Goal: Information Seeking & Learning: Find specific fact

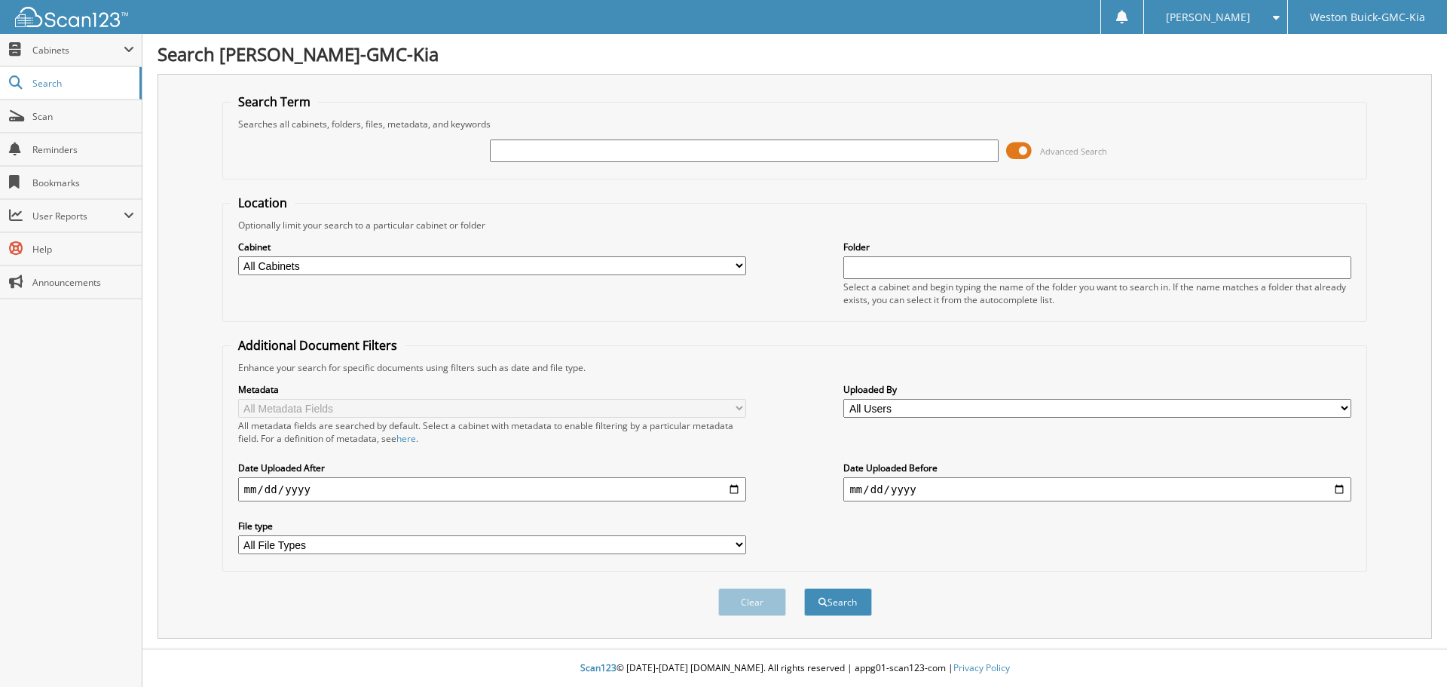
click at [1016, 150] on span at bounding box center [1019, 150] width 26 height 23
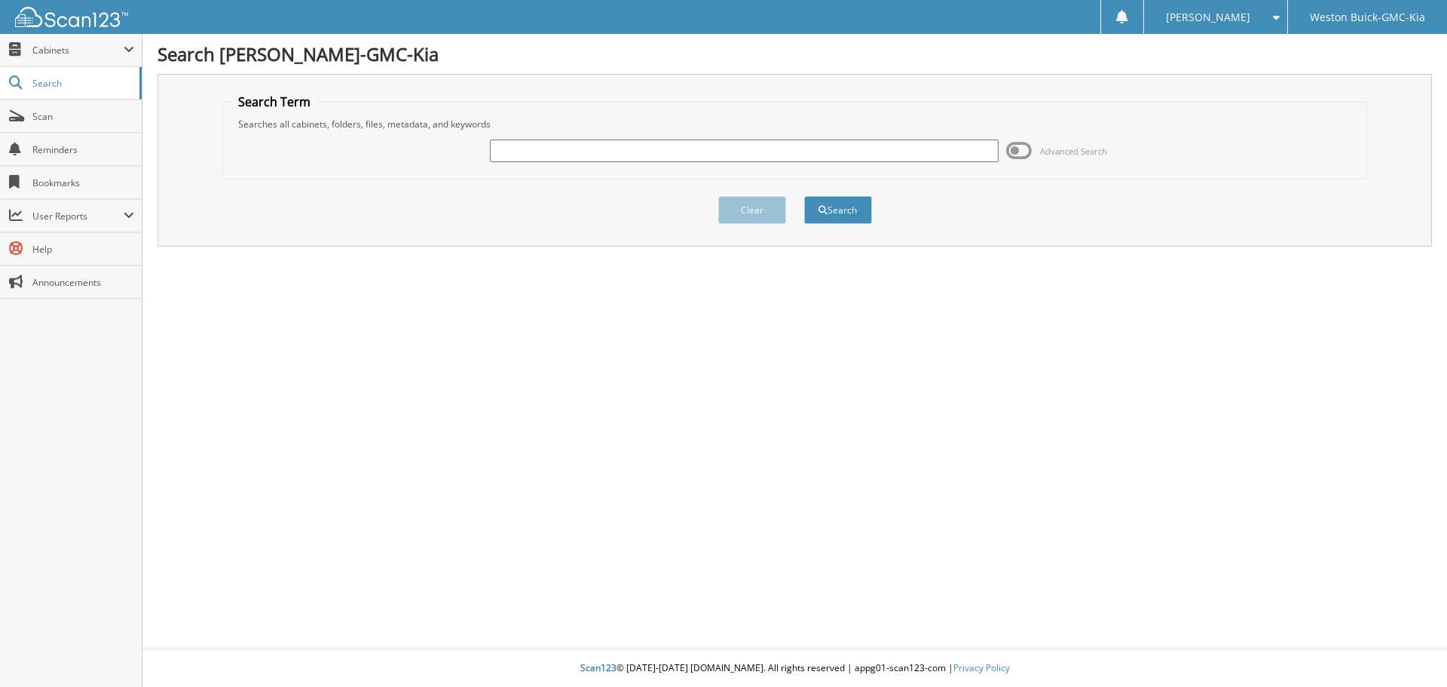
click at [934, 152] on input "text" at bounding box center [744, 150] width 508 height 23
type input "123875"
click at [804, 196] on button "Search" at bounding box center [838, 210] width 68 height 28
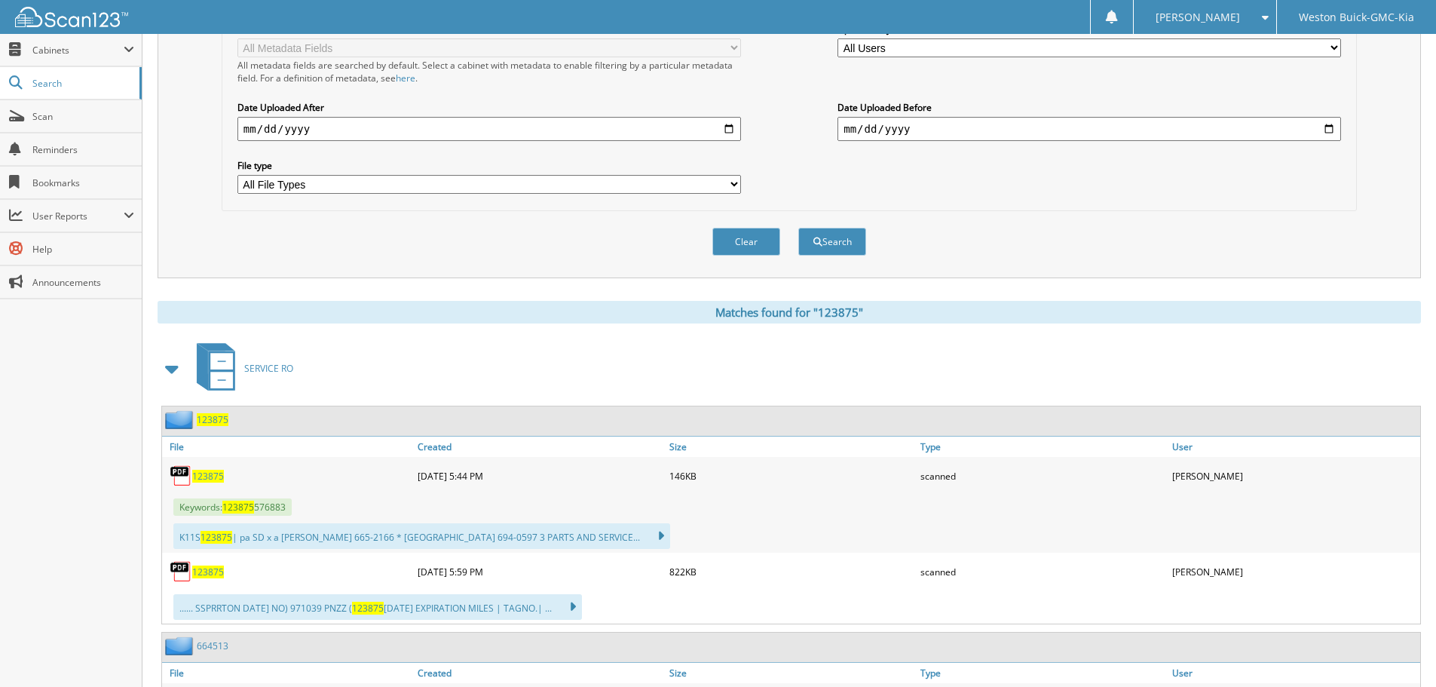
scroll to position [377, 0]
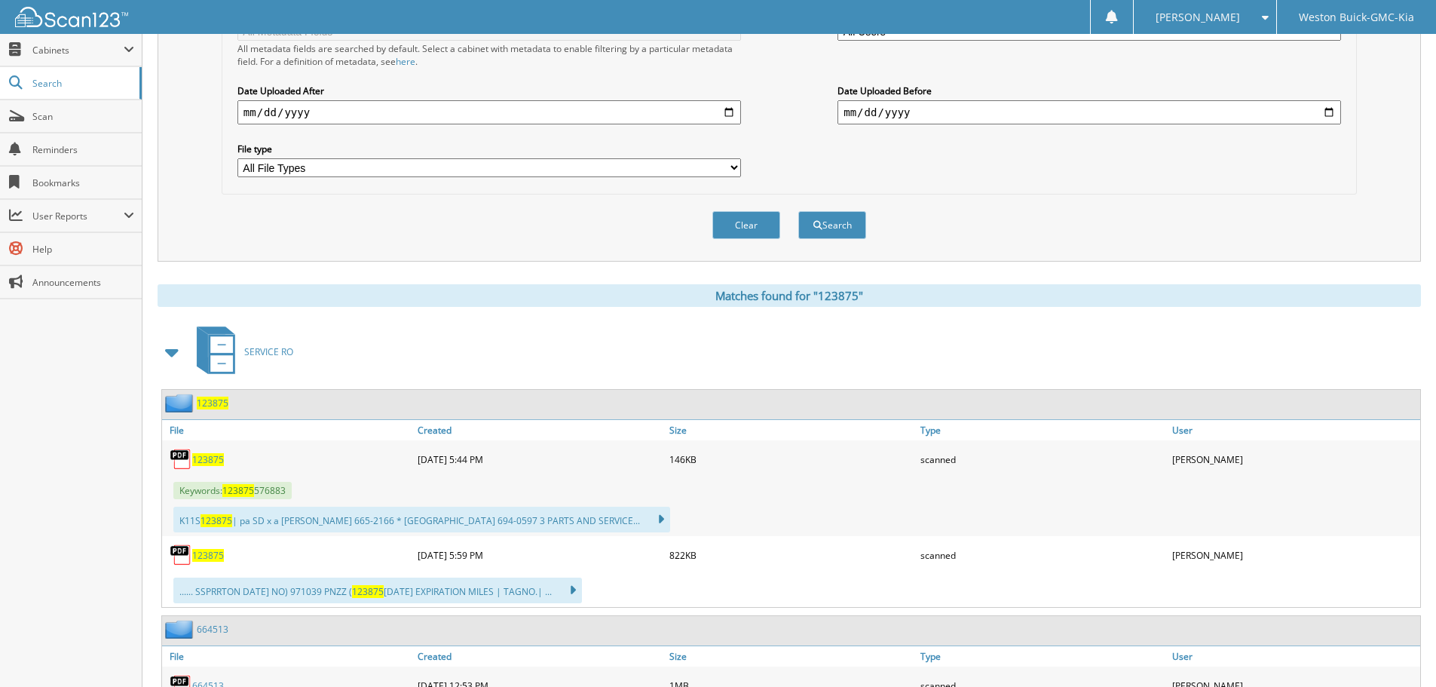
click at [207, 464] on span "123875" at bounding box center [208, 459] width 32 height 13
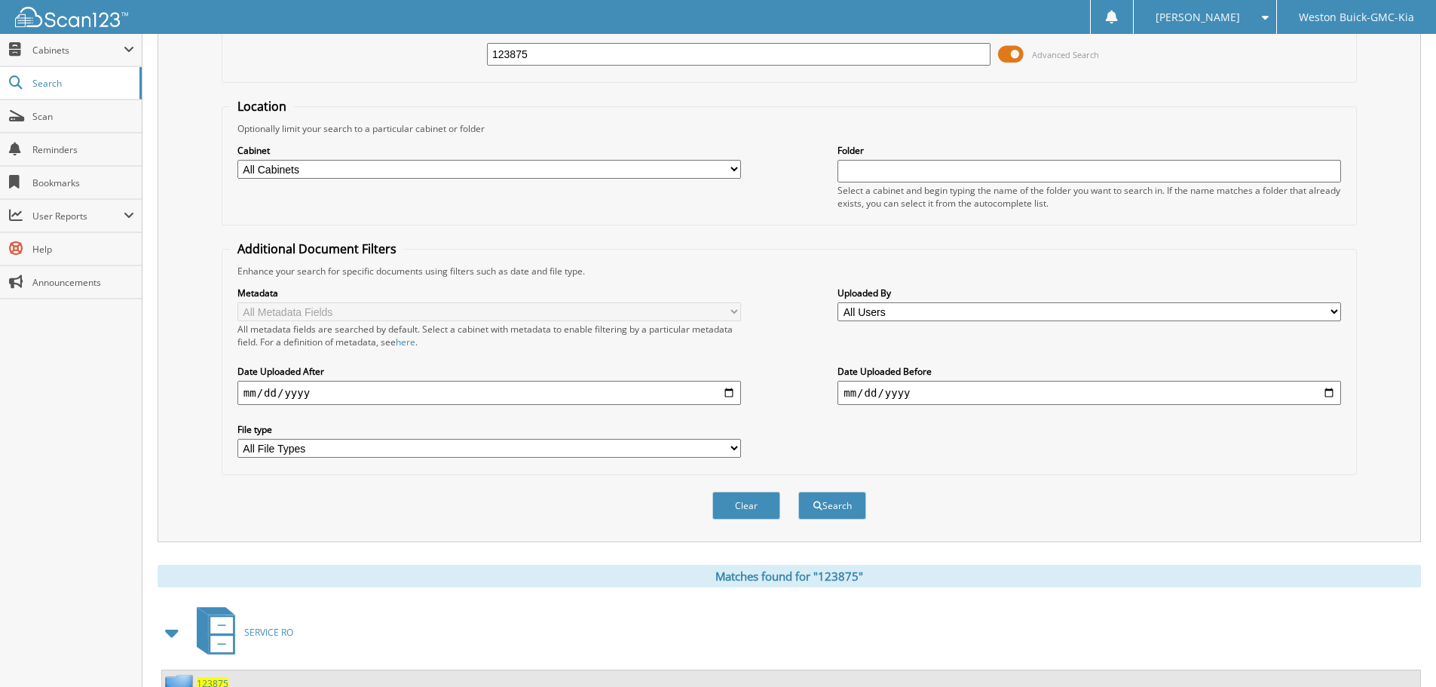
scroll to position [75, 0]
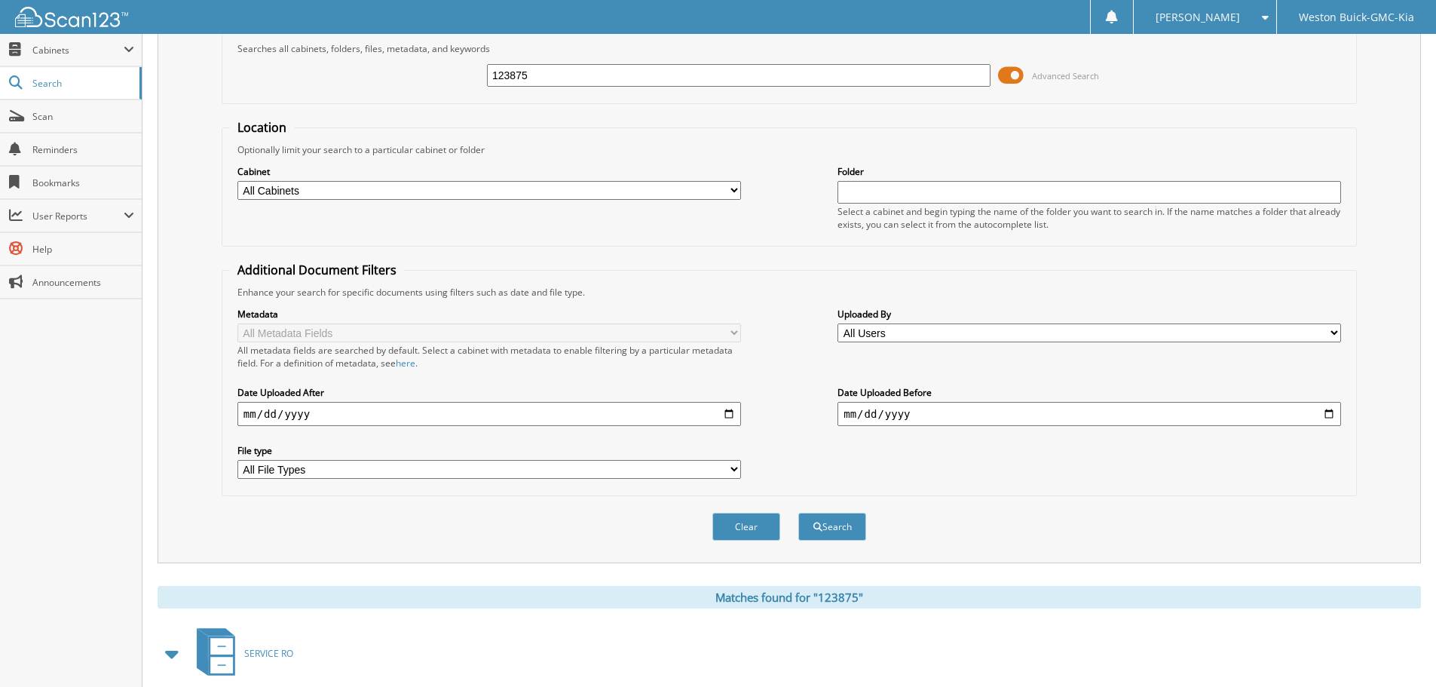
drag, startPoint x: 612, startPoint y: 74, endPoint x: 436, endPoint y: 71, distance: 175.7
click at [436, 71] on div "123875 Advanced Search" at bounding box center [789, 75] width 1119 height 41
type input "726271"
click at [798, 513] on button "Search" at bounding box center [832, 527] width 68 height 28
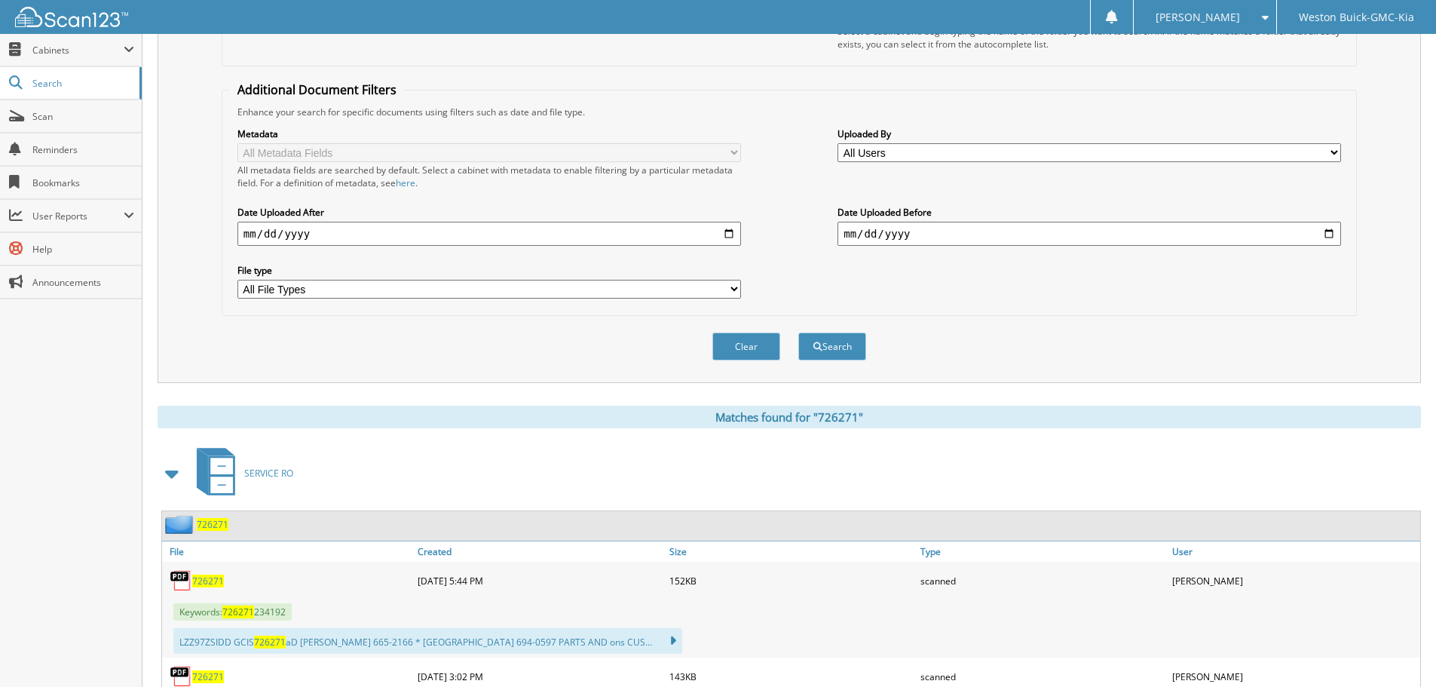
scroll to position [226, 0]
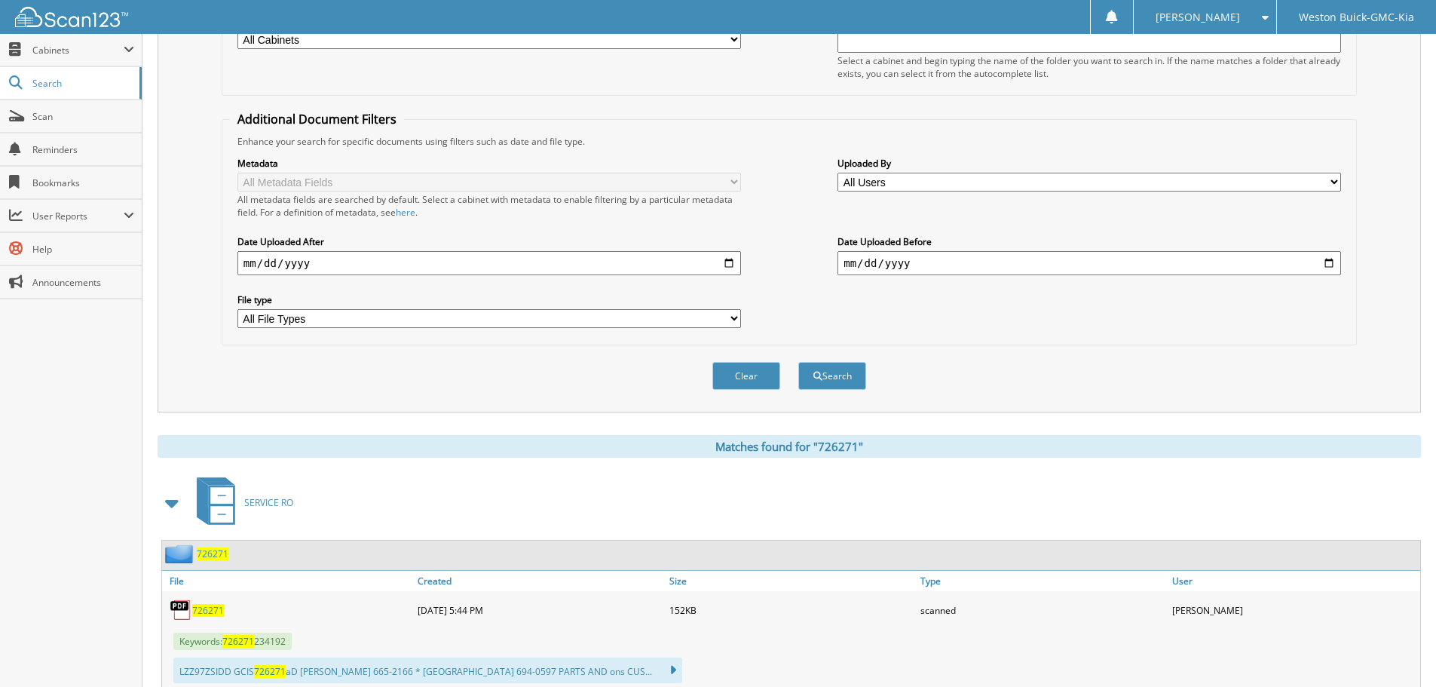
click at [214, 610] on span "726271" at bounding box center [208, 610] width 32 height 13
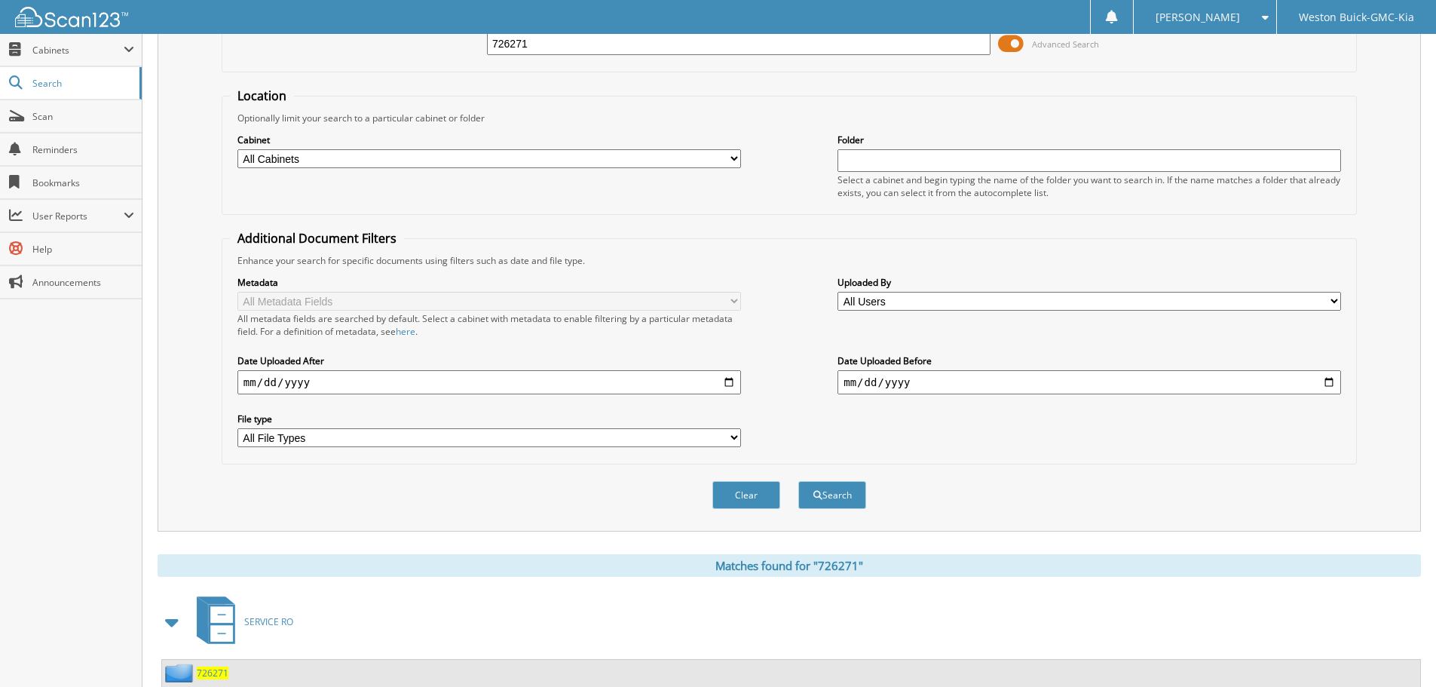
scroll to position [0, 0]
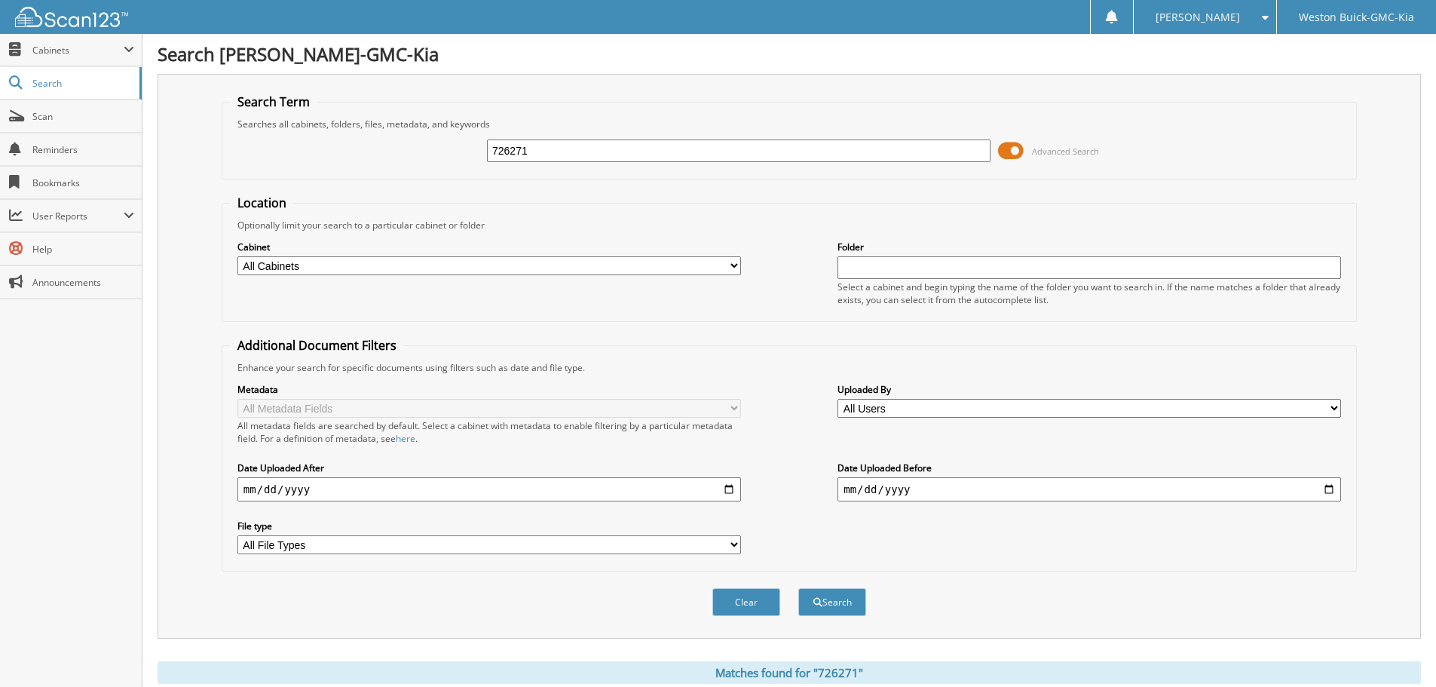
drag, startPoint x: 549, startPoint y: 151, endPoint x: 349, endPoint y: 150, distance: 199.7
click at [349, 149] on div "726271 Advanced Search" at bounding box center [789, 150] width 1119 height 41
type input "728721"
click at [798, 588] on button "Search" at bounding box center [832, 602] width 68 height 28
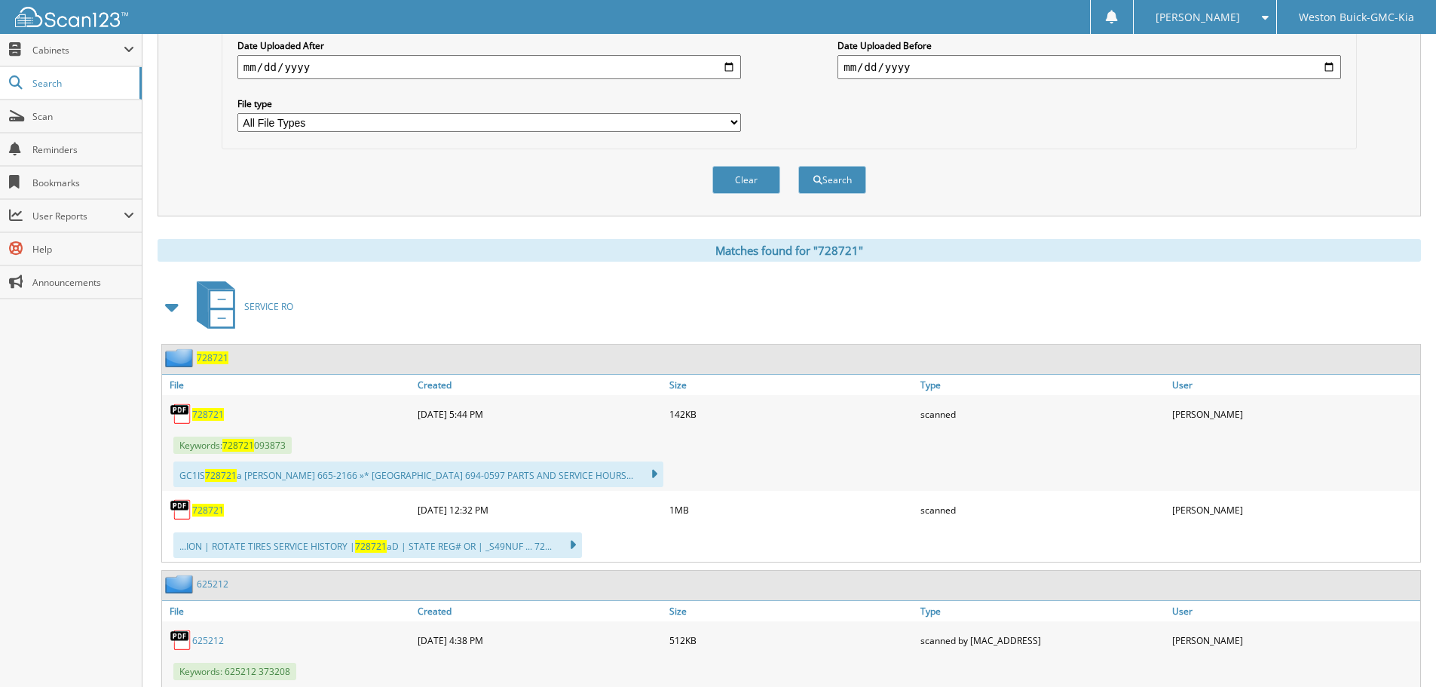
scroll to position [452, 0]
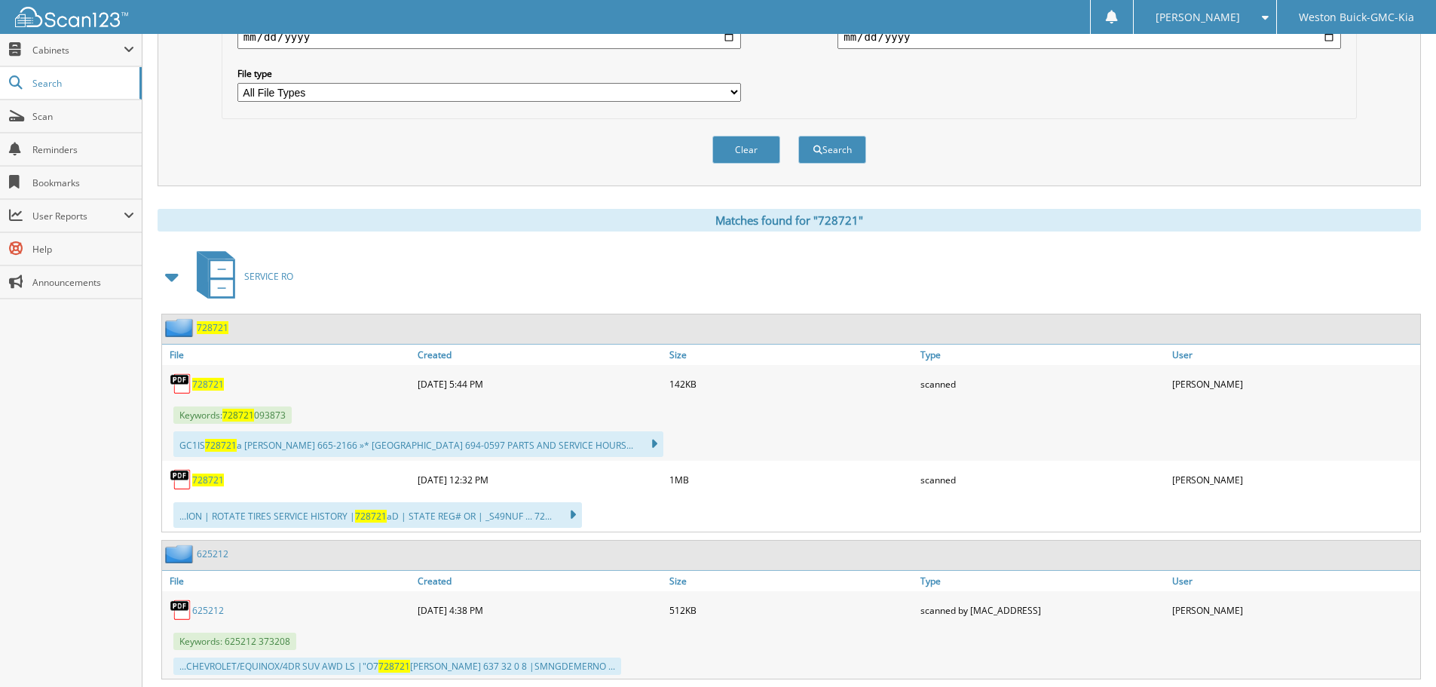
click at [213, 383] on span "728721" at bounding box center [208, 384] width 32 height 13
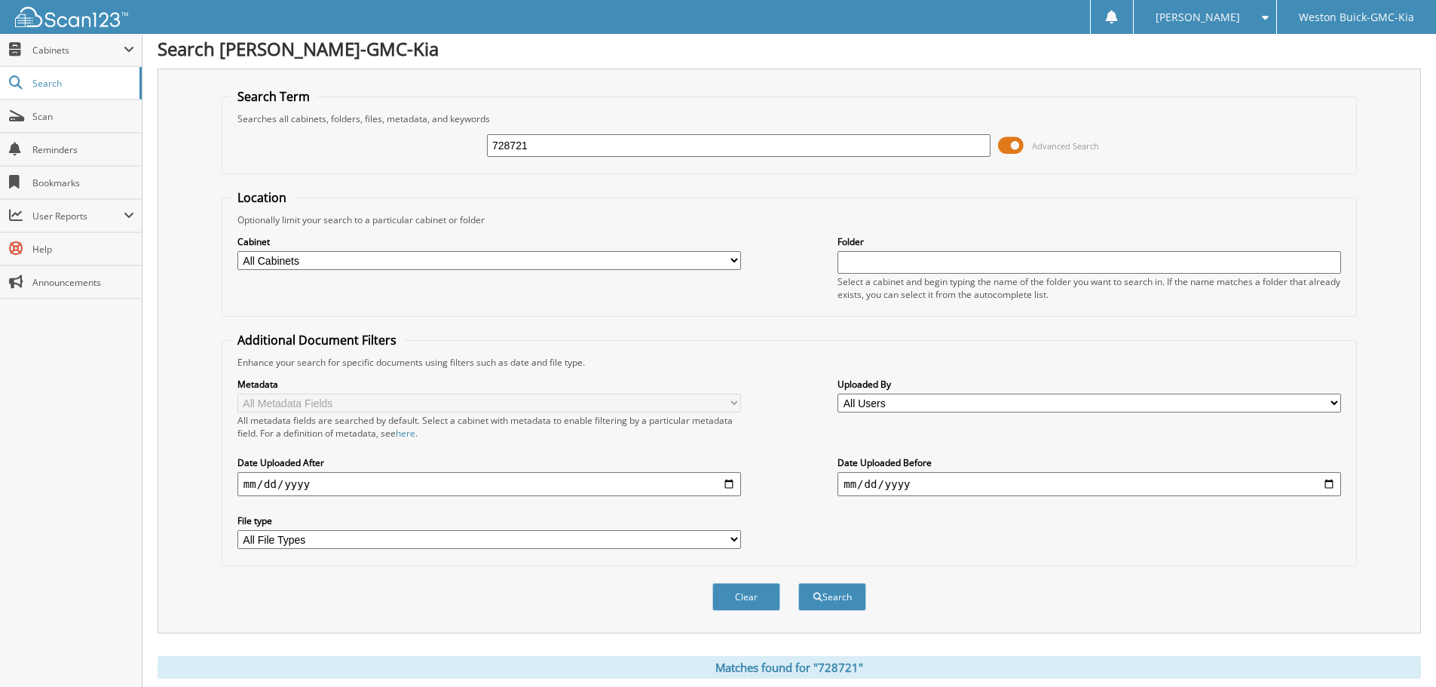
scroll to position [0, 0]
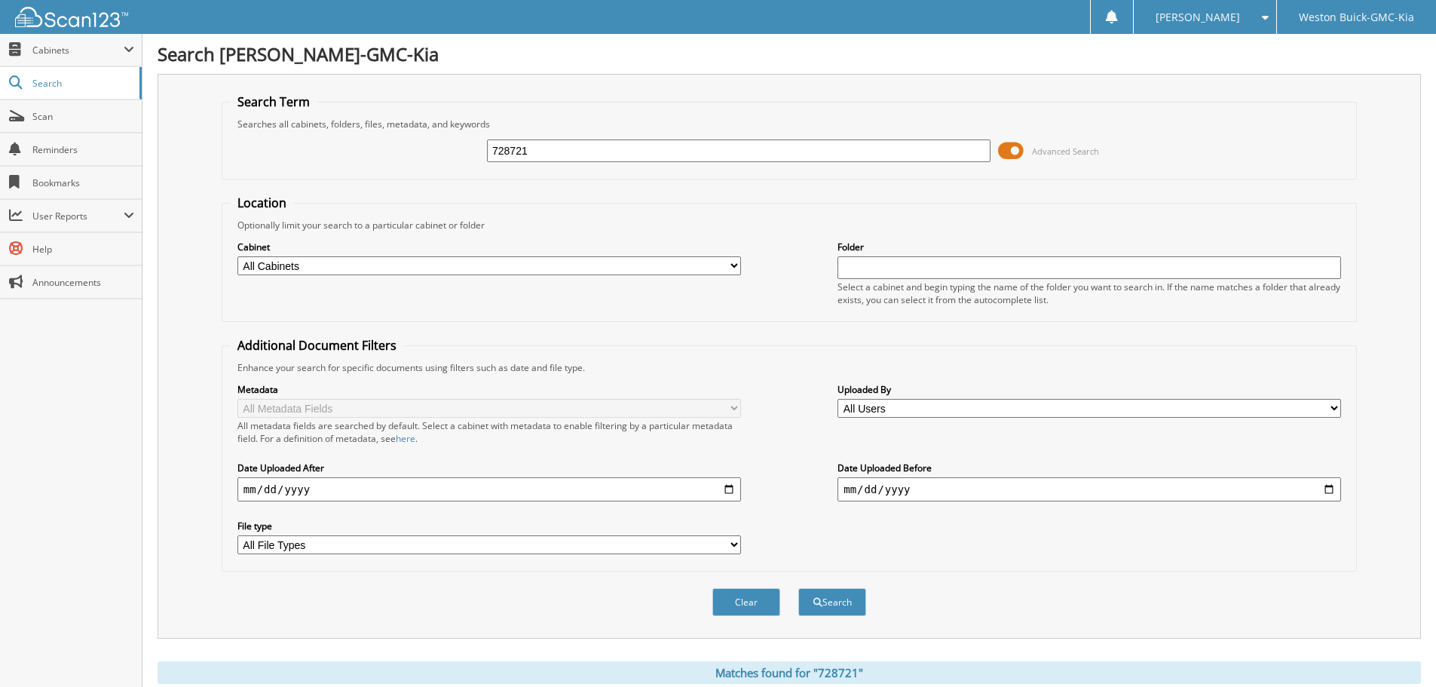
drag, startPoint x: 577, startPoint y: 153, endPoint x: 335, endPoint y: 120, distance: 244.2
click at [332, 121] on fieldset "Search Term Searches all cabinets, folders, files, metadata, and keywords 72872…" at bounding box center [789, 136] width 1135 height 86
type input "123953"
click at [798, 588] on button "Search" at bounding box center [832, 602] width 68 height 28
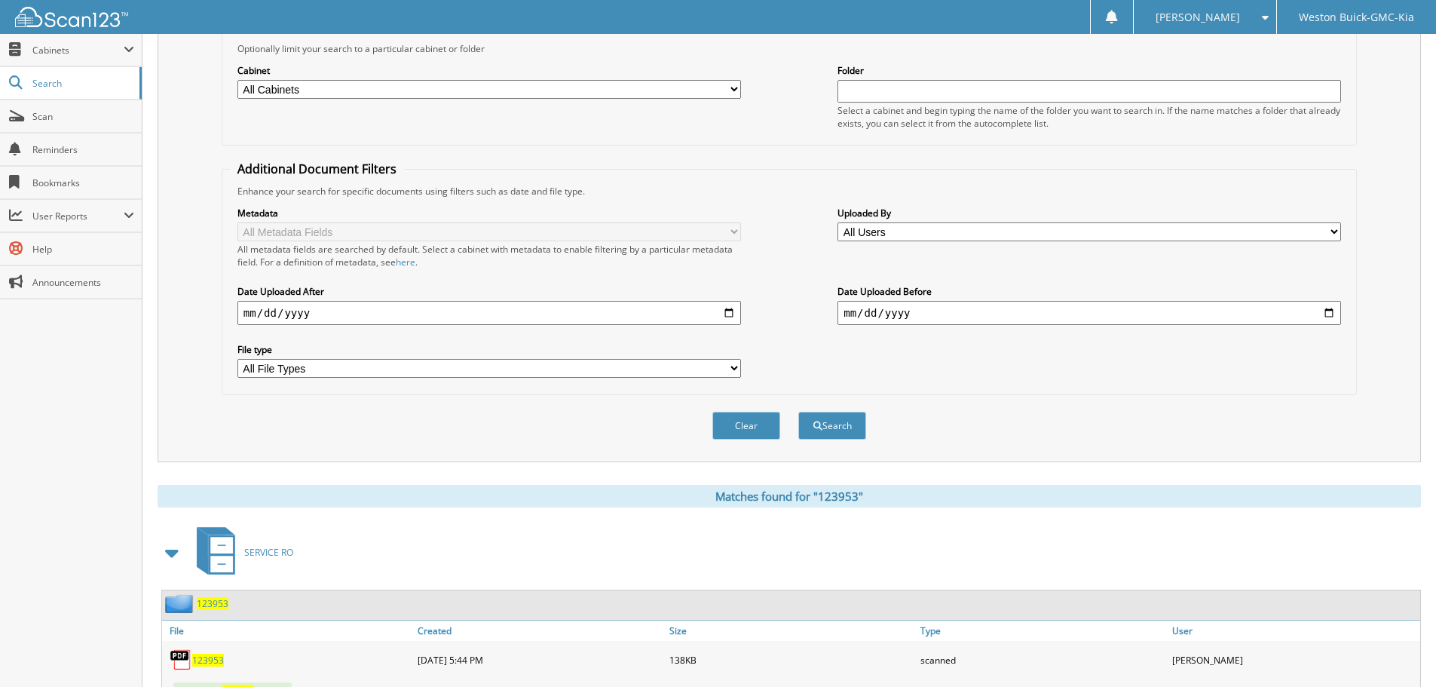
scroll to position [377, 0]
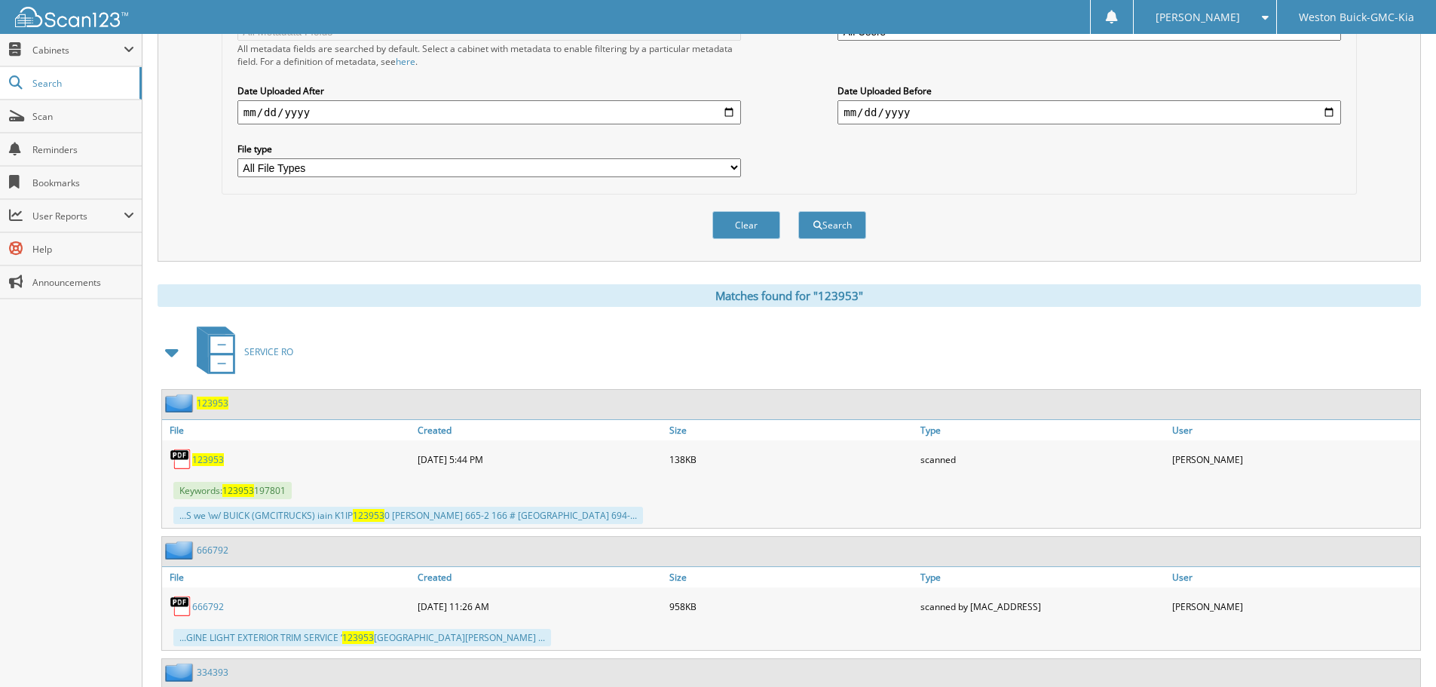
click at [213, 462] on span "123953" at bounding box center [208, 459] width 32 height 13
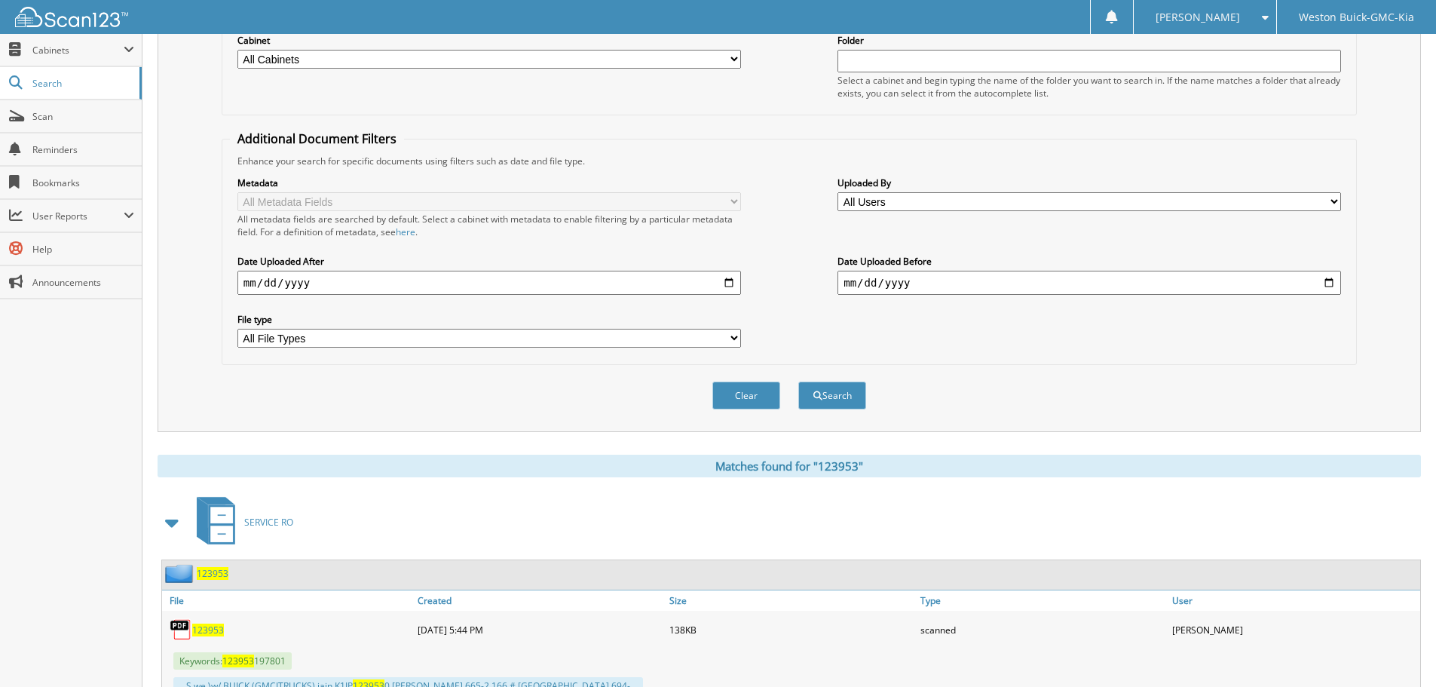
scroll to position [0, 0]
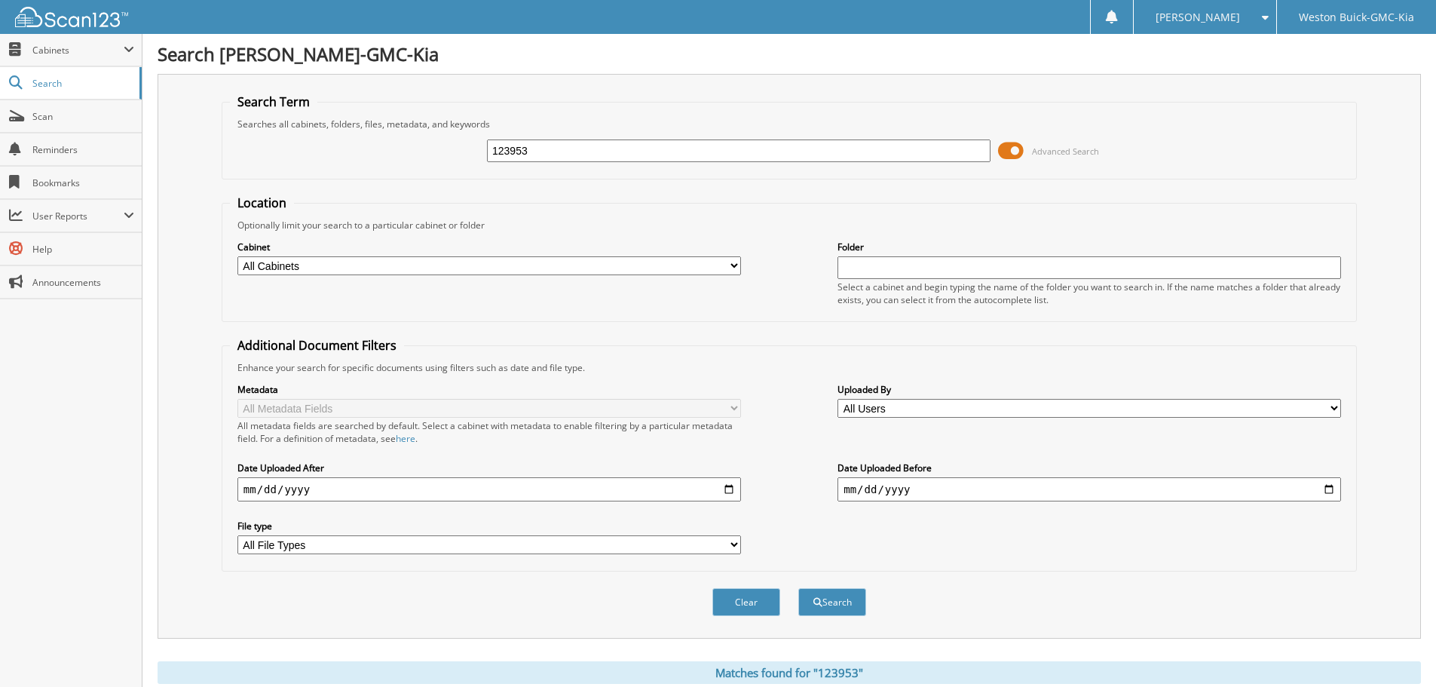
drag, startPoint x: 552, startPoint y: 155, endPoint x: 453, endPoint y: 171, distance: 100.0
click at [453, 171] on fieldset "Search Term Searches all cabinets, folders, files, metadata, and keywords 12395…" at bounding box center [789, 136] width 1135 height 86
type input "123960"
click at [798, 588] on button "Search" at bounding box center [832, 602] width 68 height 28
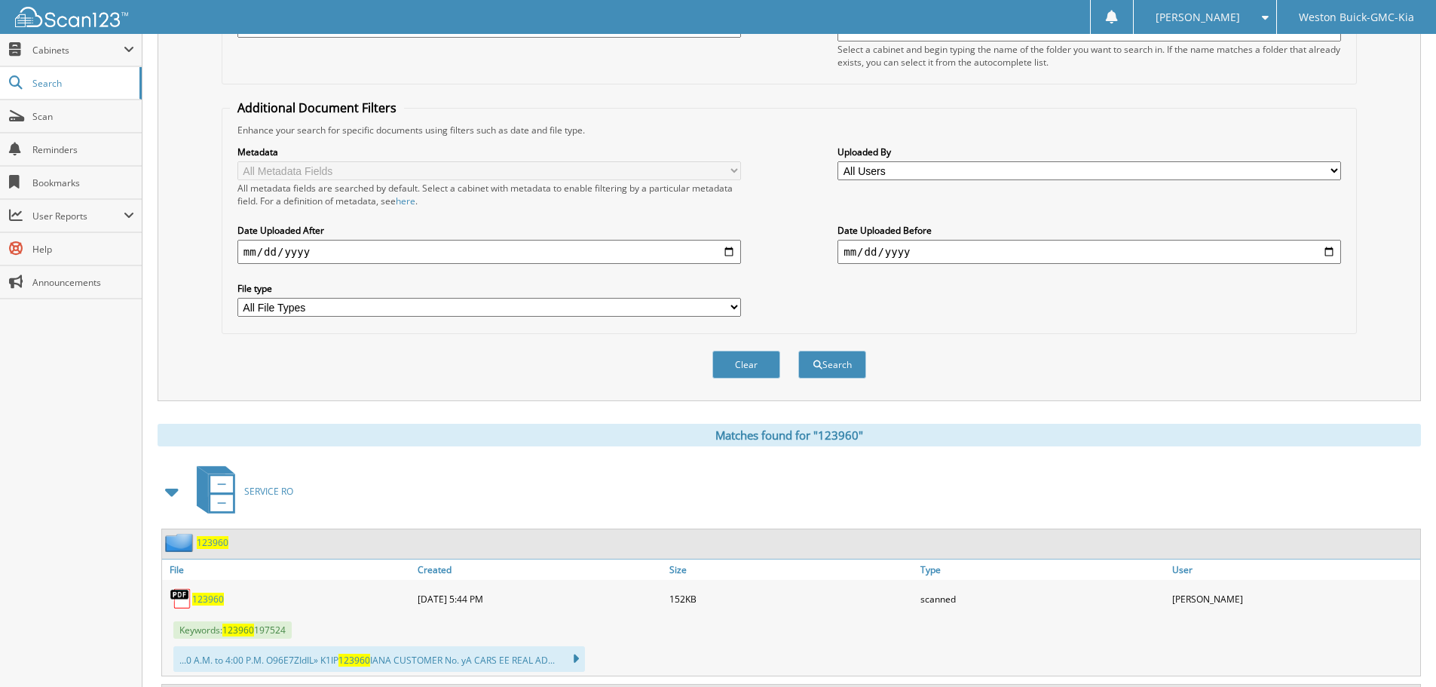
scroll to position [528, 0]
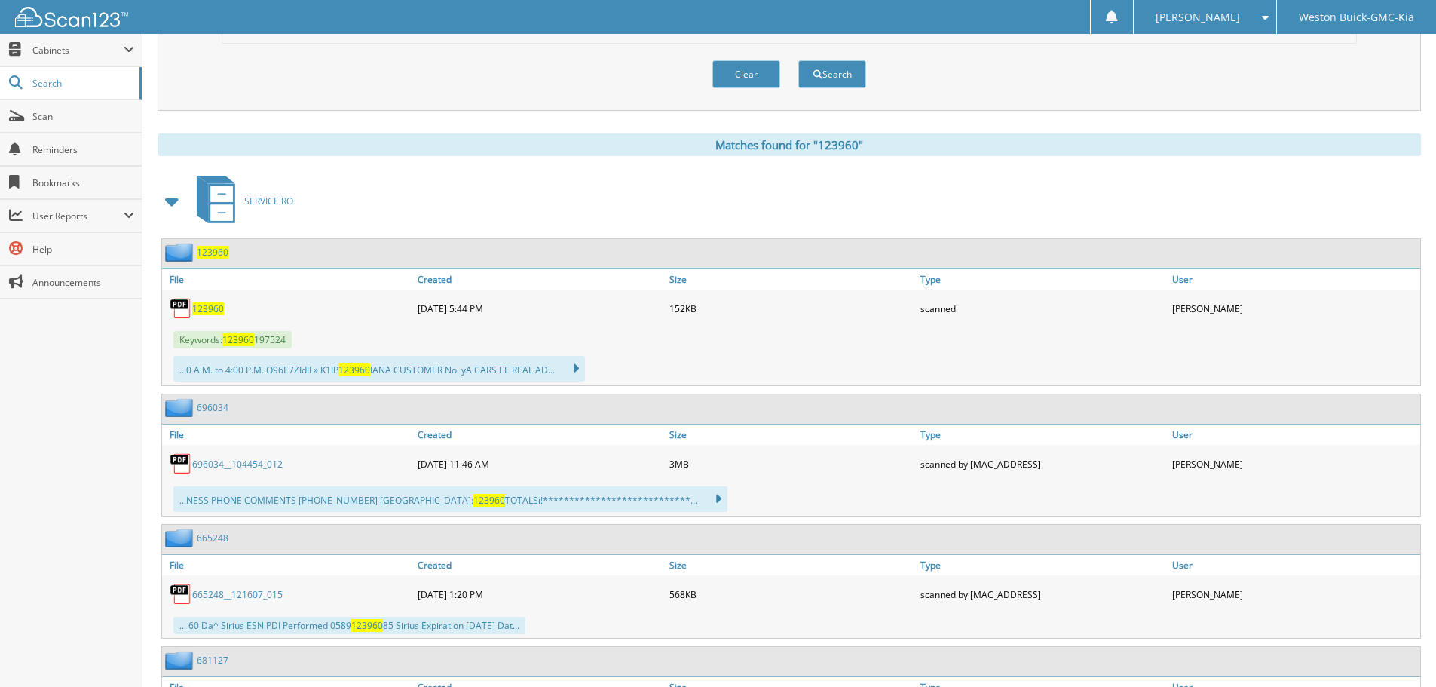
click at [209, 306] on span "123960" at bounding box center [208, 308] width 32 height 13
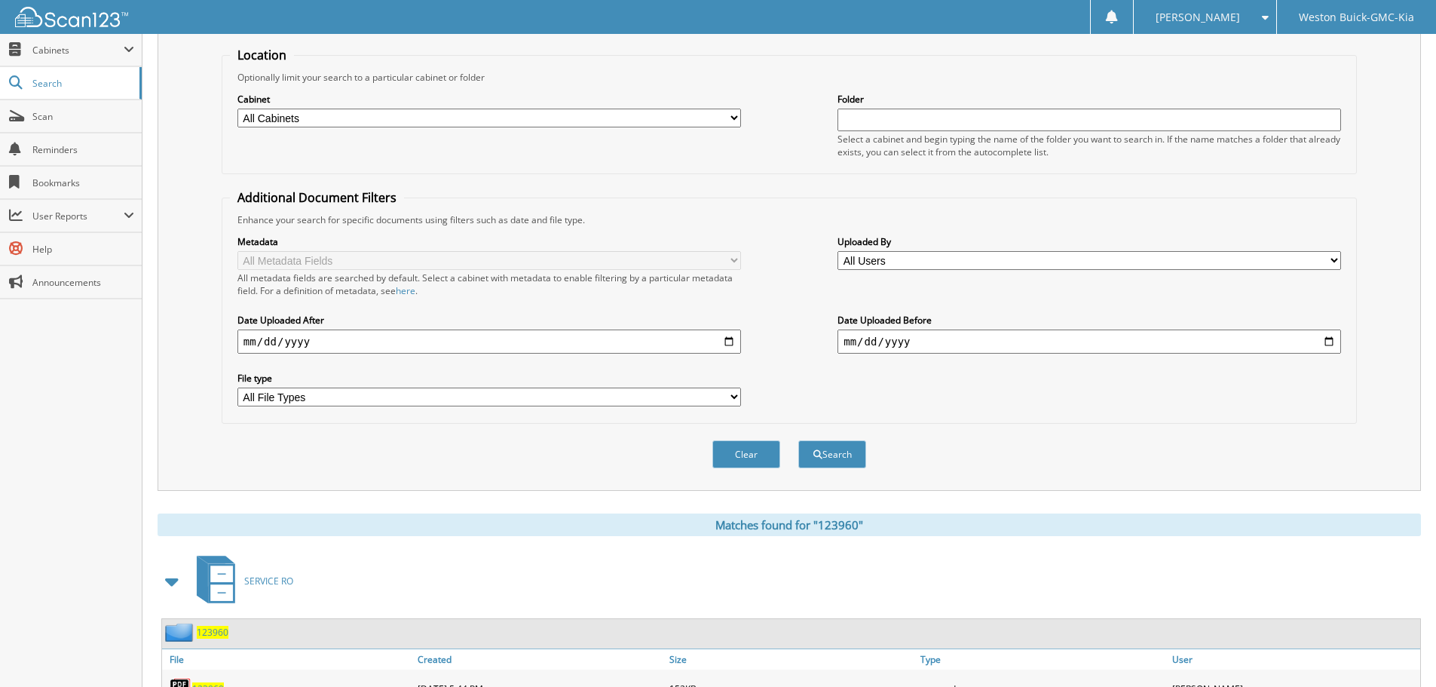
scroll to position [75, 0]
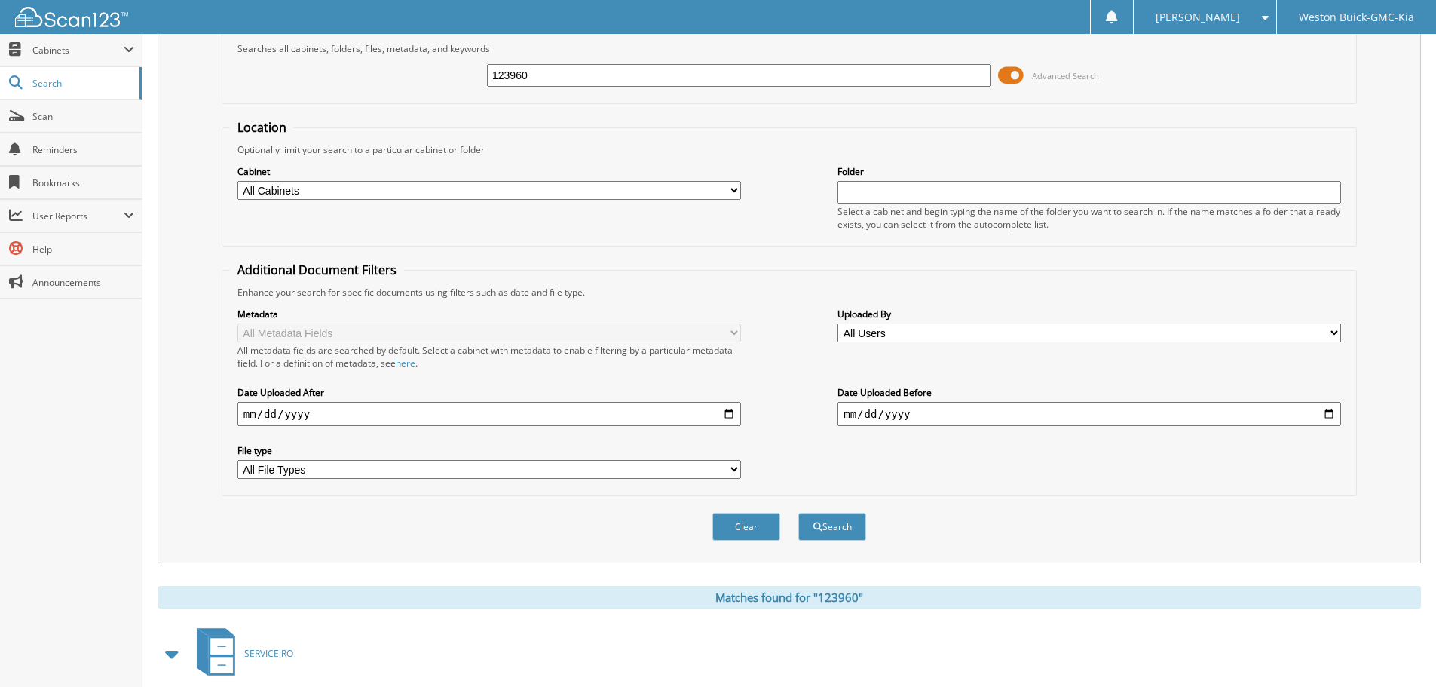
drag, startPoint x: 554, startPoint y: 79, endPoint x: 451, endPoint y: 72, distance: 103.5
click at [451, 72] on div "123960 Advanced Search" at bounding box center [789, 75] width 1119 height 41
type input "123958"
click at [798, 513] on button "Search" at bounding box center [832, 527] width 68 height 28
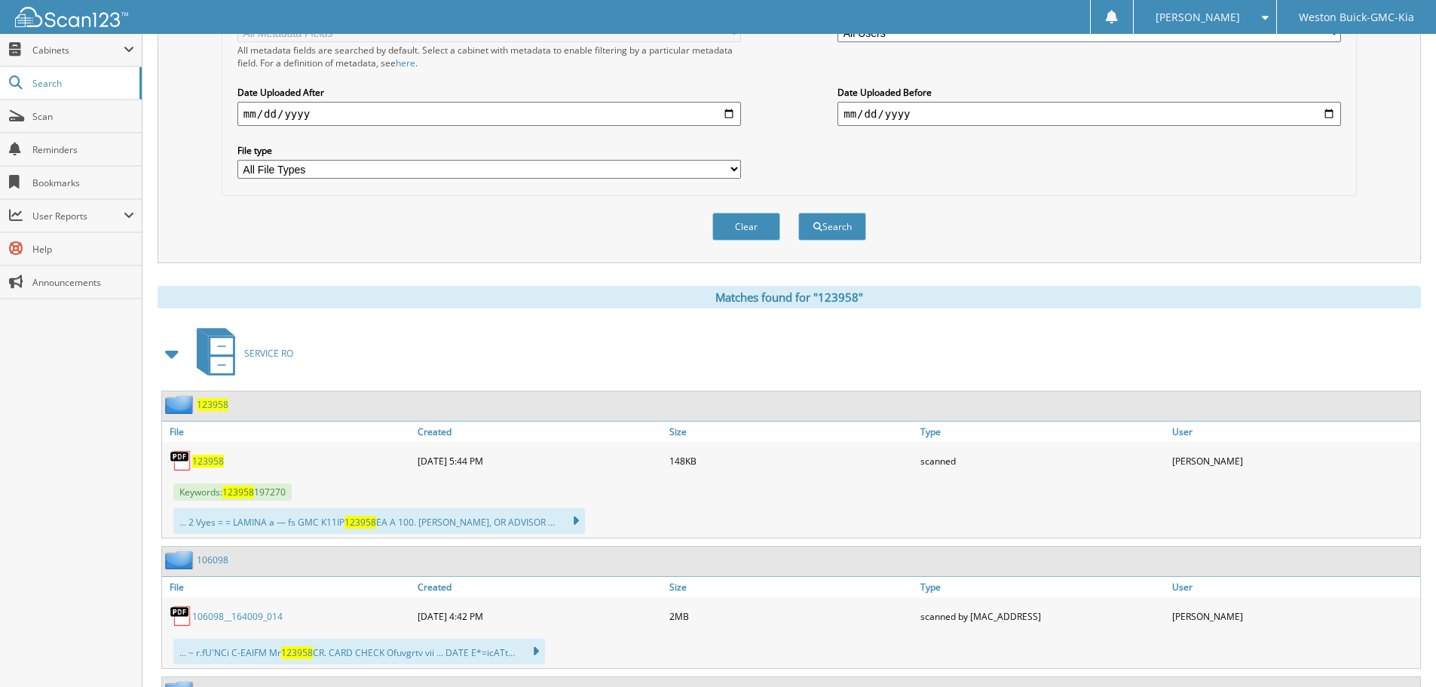
scroll to position [377, 0]
click at [211, 458] on span "123958" at bounding box center [208, 459] width 32 height 13
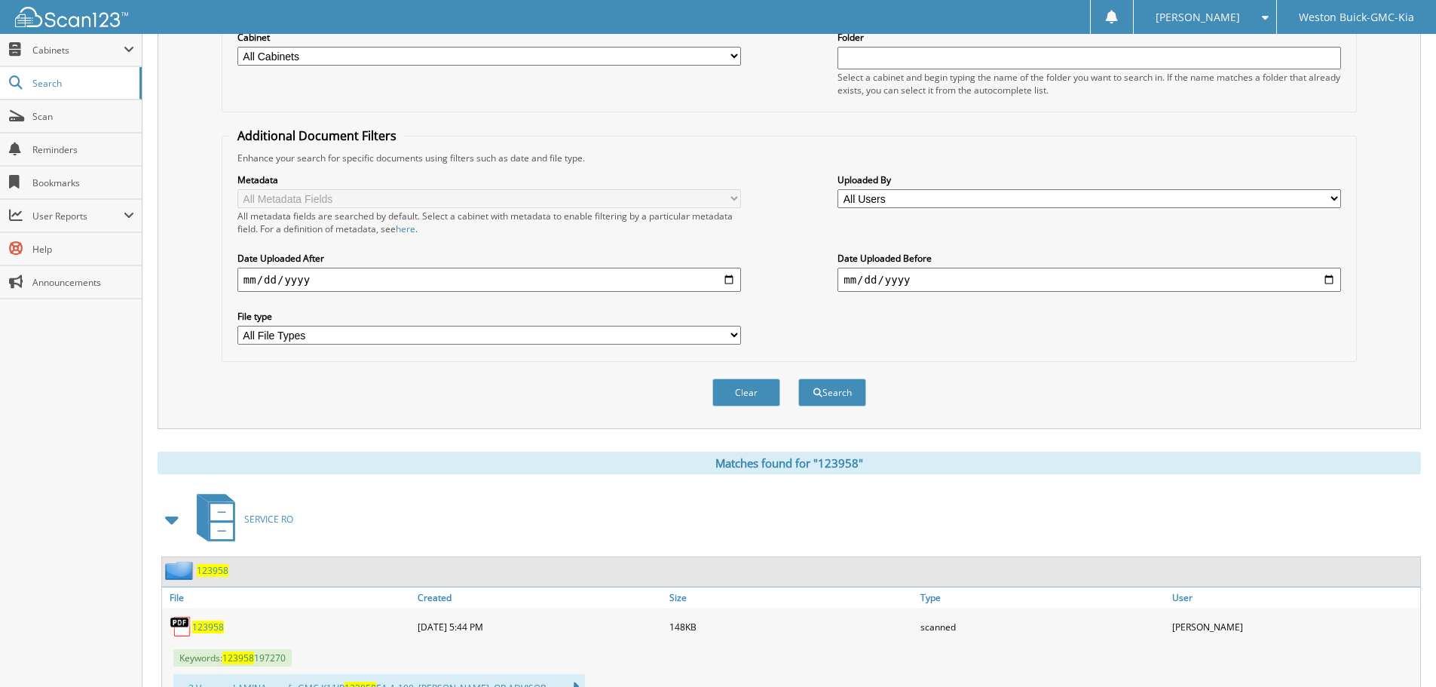
scroll to position [0, 0]
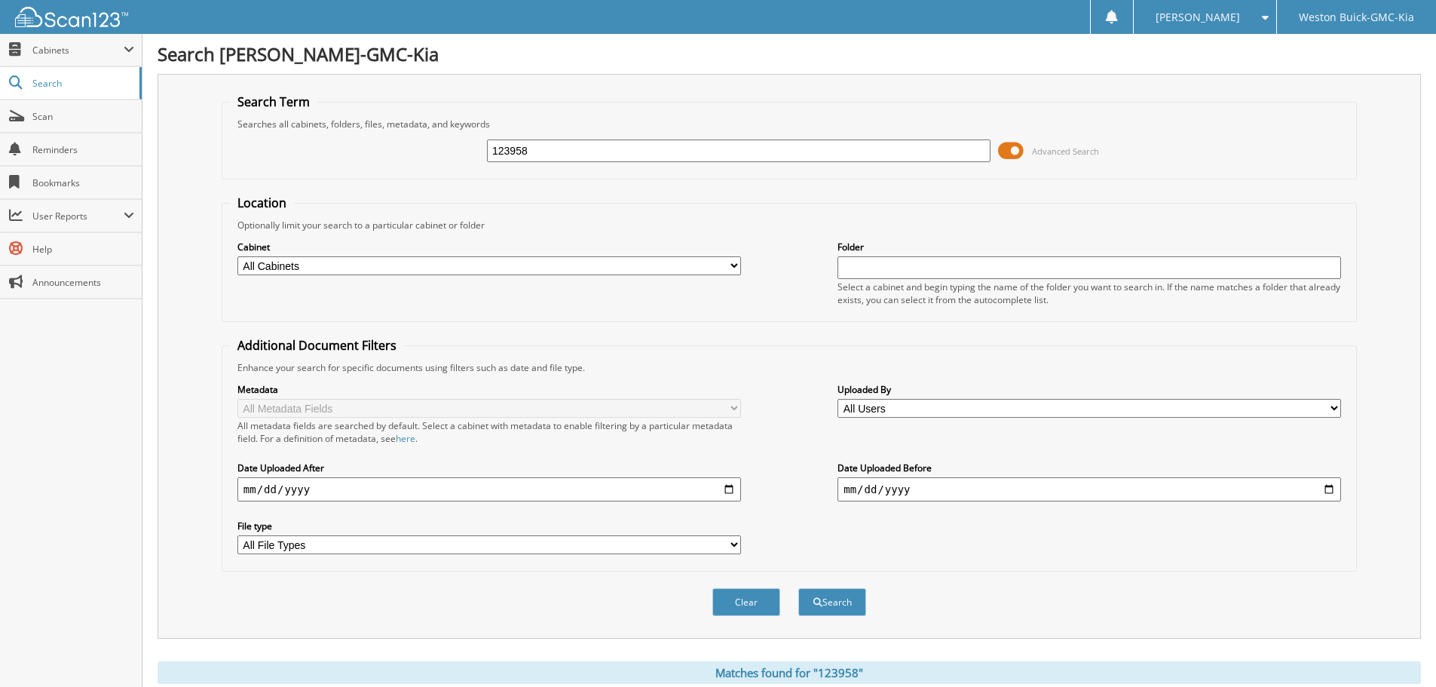
drag, startPoint x: 532, startPoint y: 141, endPoint x: 458, endPoint y: 148, distance: 75.0
click at [458, 148] on div "123958 Advanced Search" at bounding box center [789, 150] width 1119 height 41
type input "123873"
click at [798, 588] on button "Search" at bounding box center [832, 602] width 68 height 28
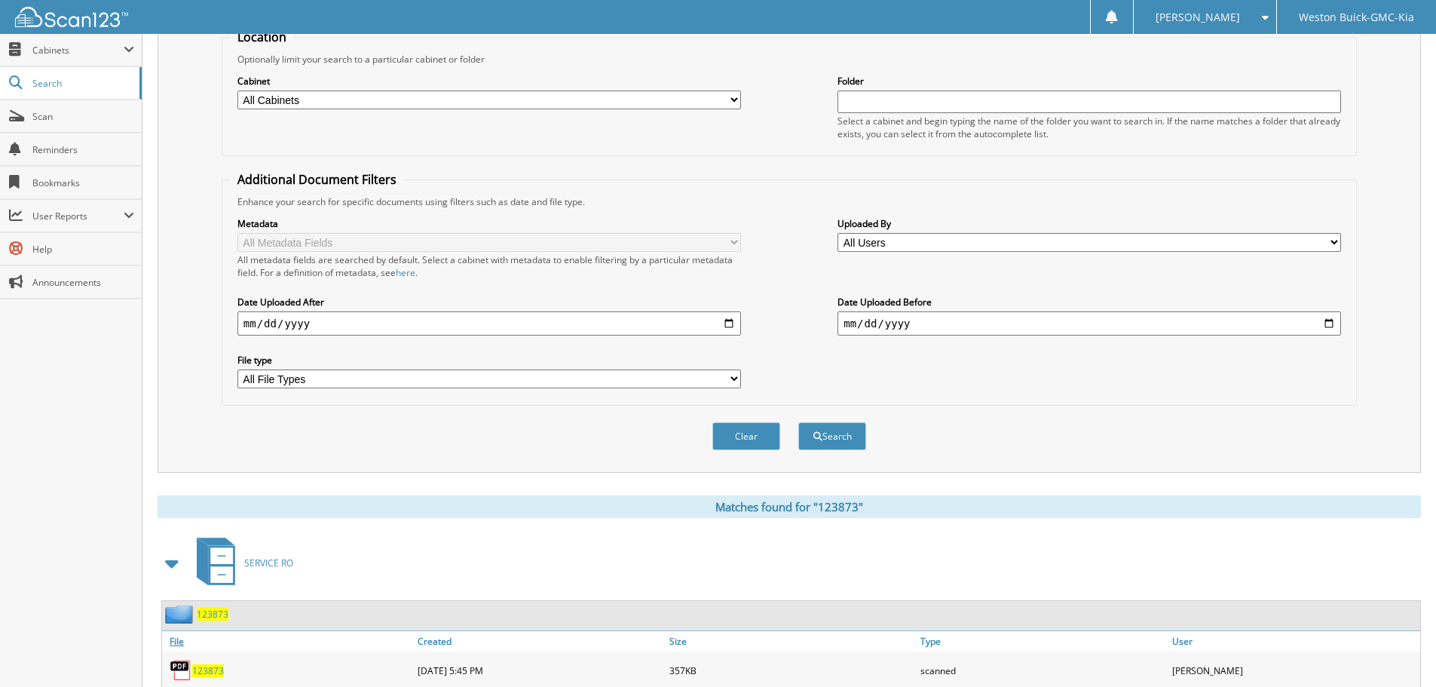
scroll to position [226, 0]
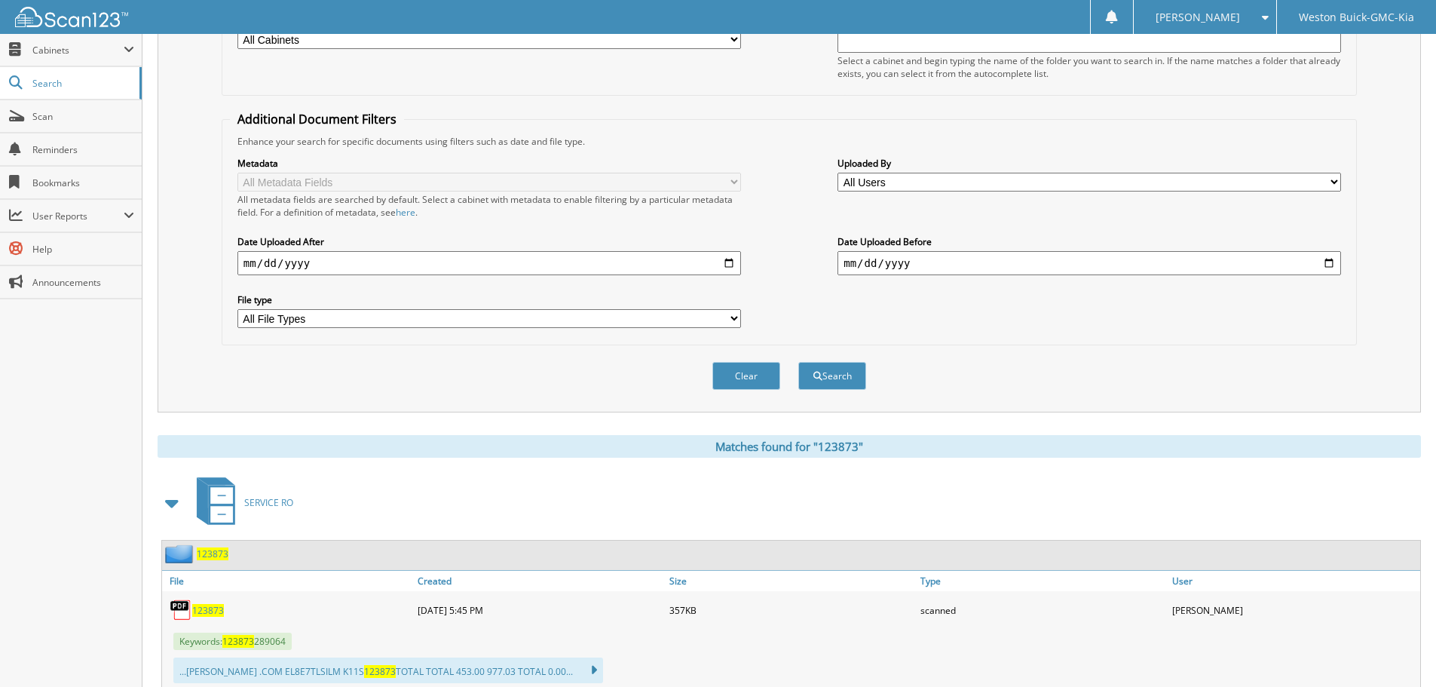
click at [211, 611] on span "123873" at bounding box center [208, 610] width 32 height 13
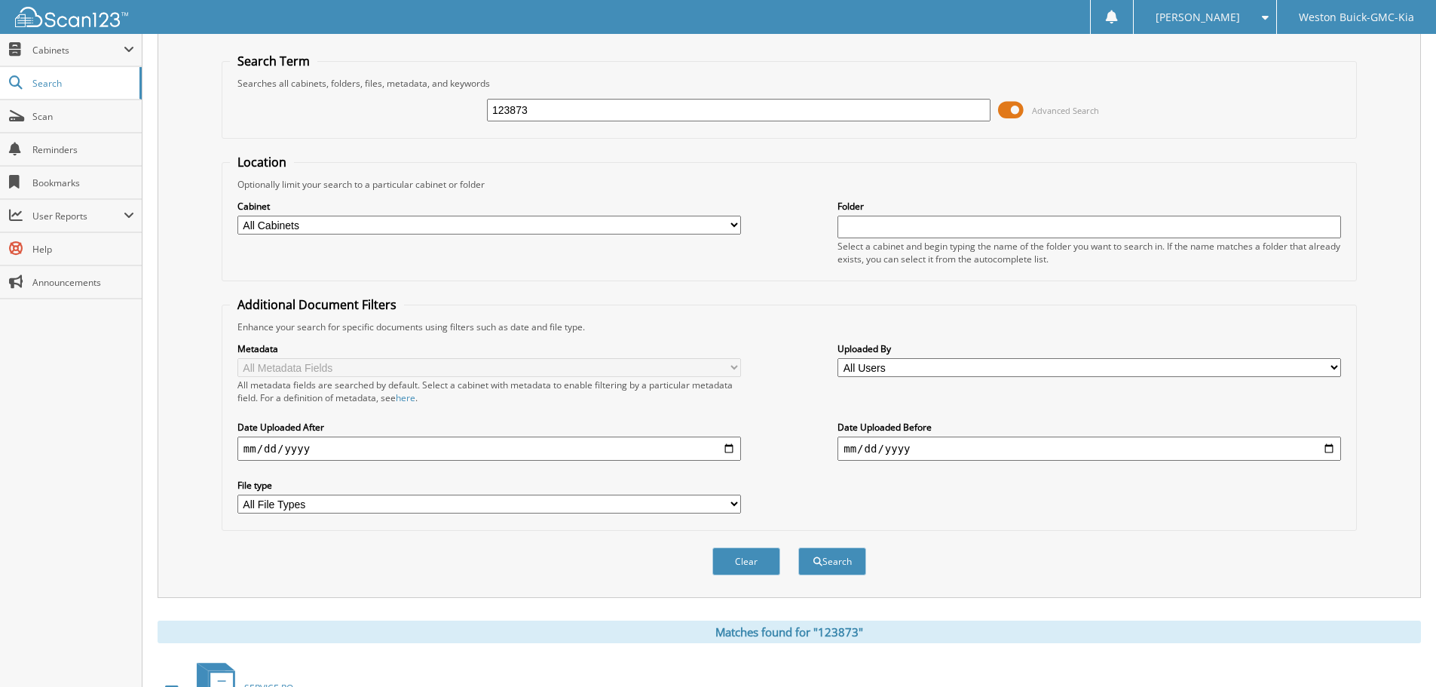
scroll to position [0, 0]
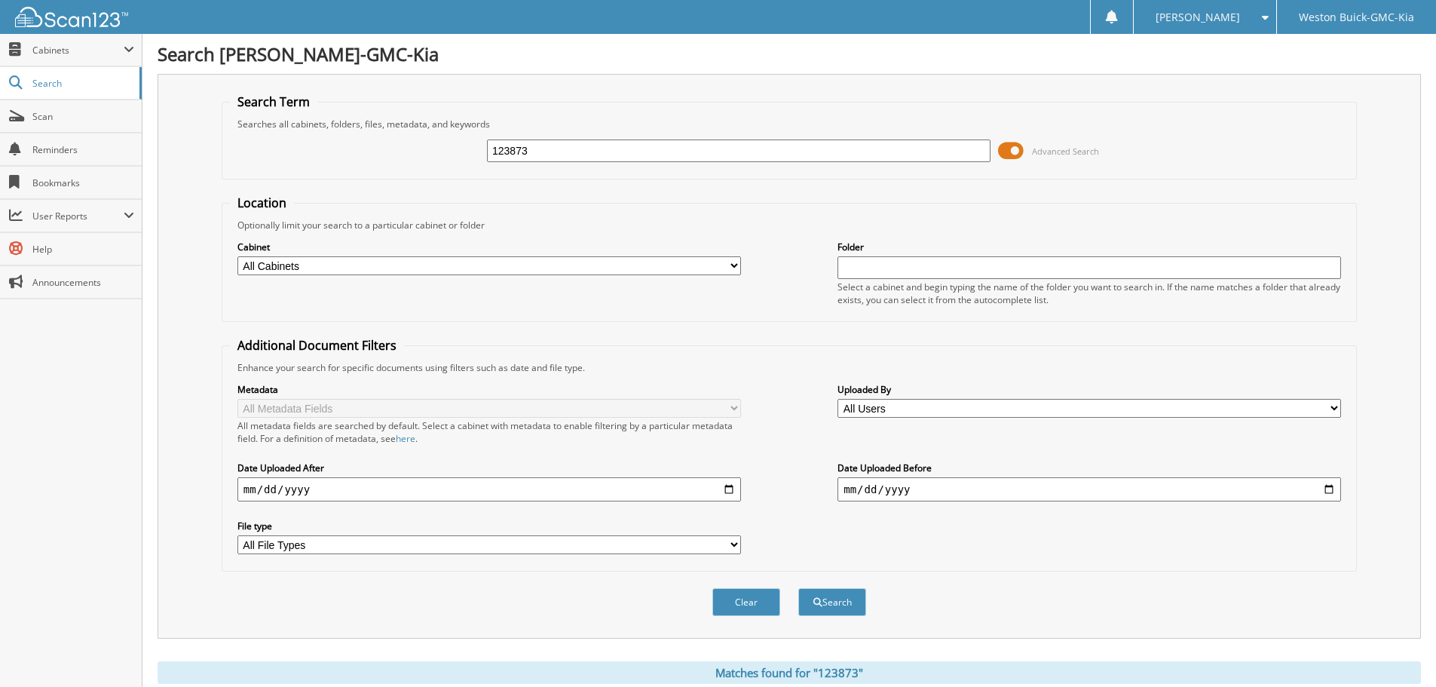
drag, startPoint x: 615, startPoint y: 150, endPoint x: 464, endPoint y: 155, distance: 150.8
click at [463, 156] on div "123873 Advanced Search" at bounding box center [789, 150] width 1119 height 41
type input "729363"
click at [798, 588] on button "Search" at bounding box center [832, 602] width 68 height 28
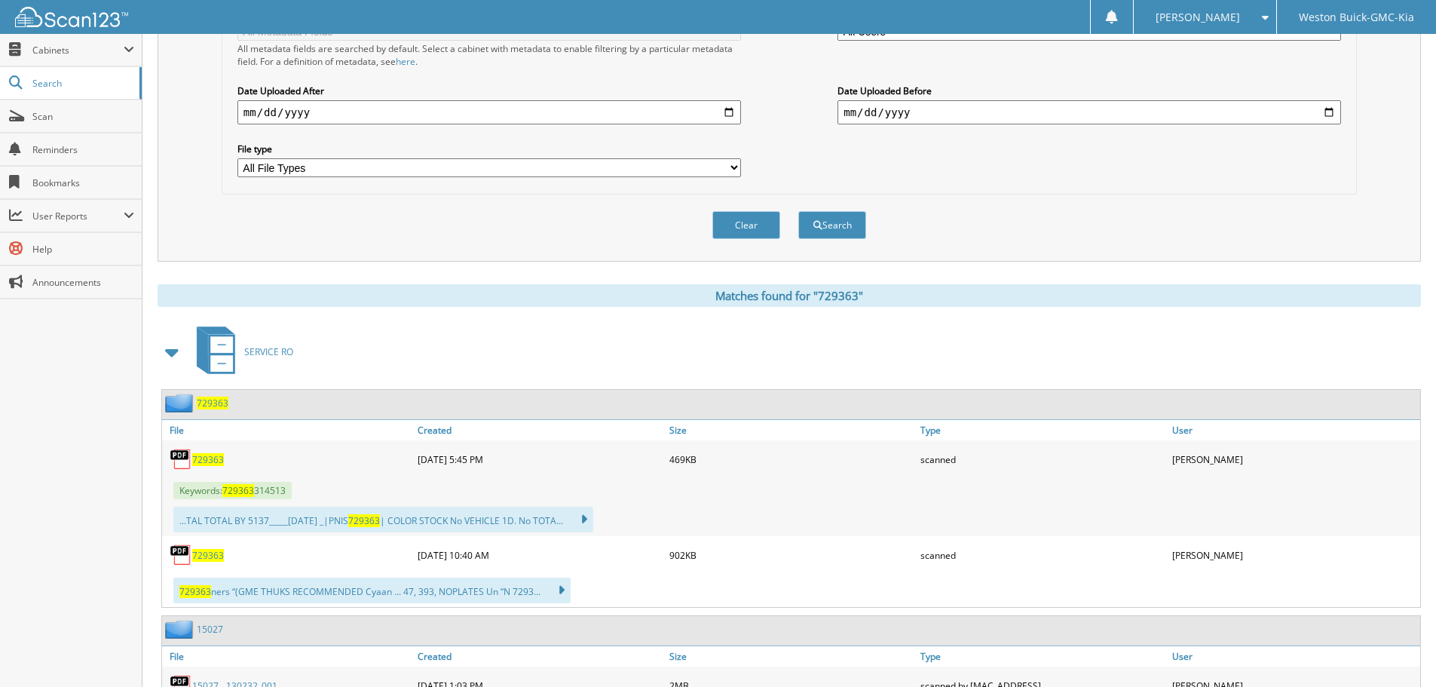
click at [208, 458] on span "729363" at bounding box center [208, 459] width 32 height 13
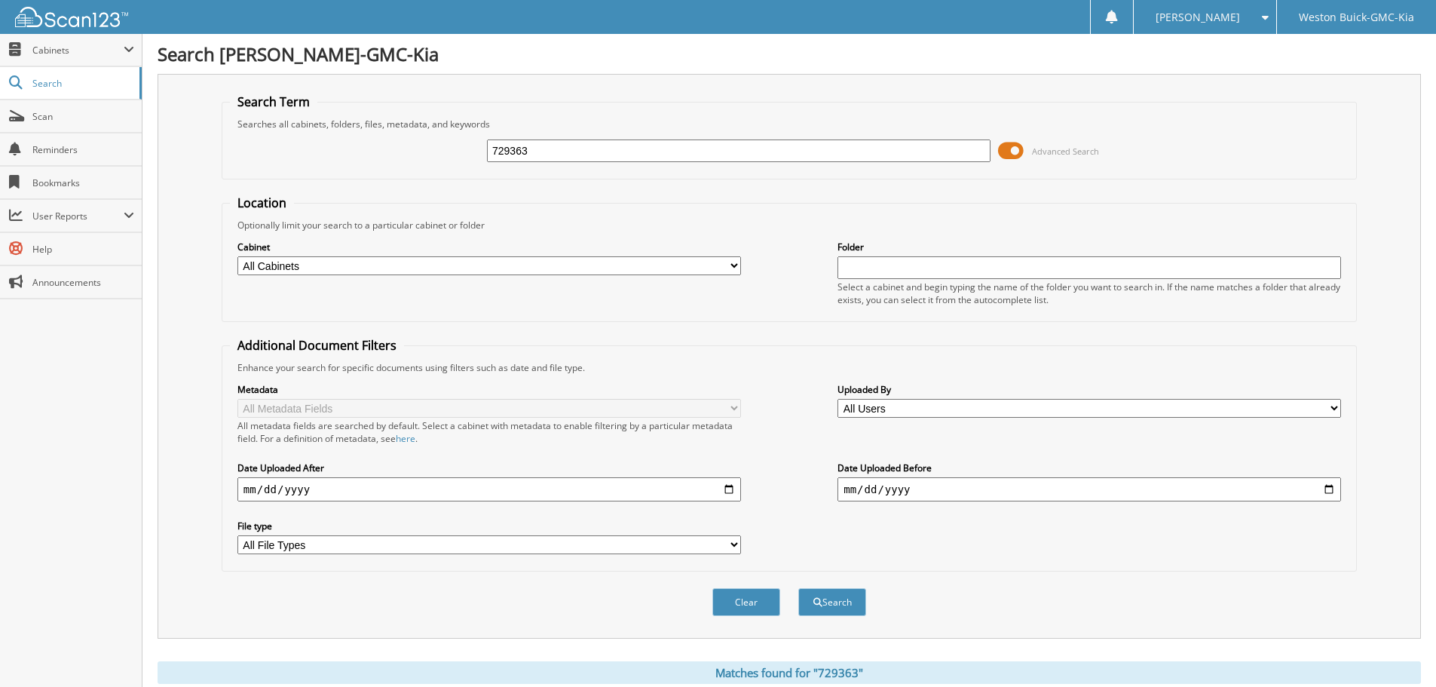
drag, startPoint x: 565, startPoint y: 148, endPoint x: 399, endPoint y: 139, distance: 166.8
click at [399, 139] on div "729363 Advanced Search" at bounding box center [789, 150] width 1119 height 41
type input "729357"
click at [798, 588] on button "Search" at bounding box center [832, 602] width 68 height 28
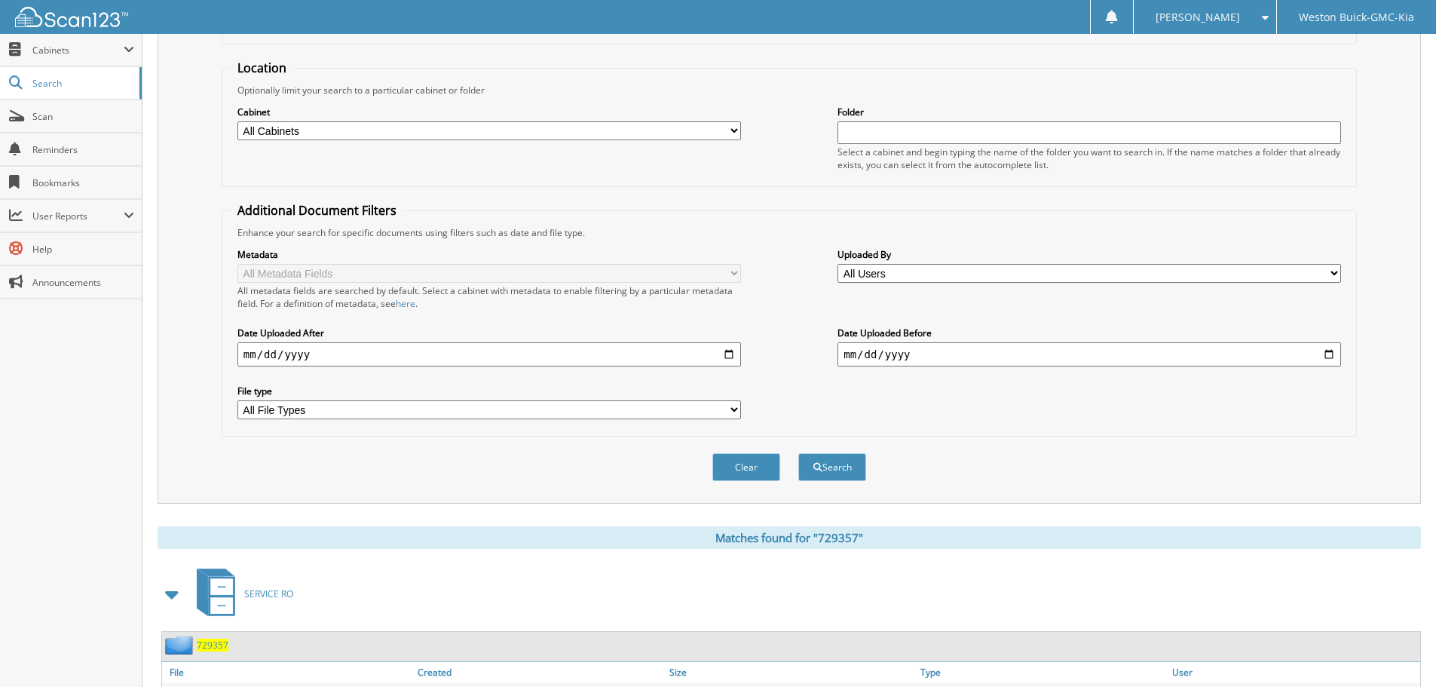
scroll to position [335, 0]
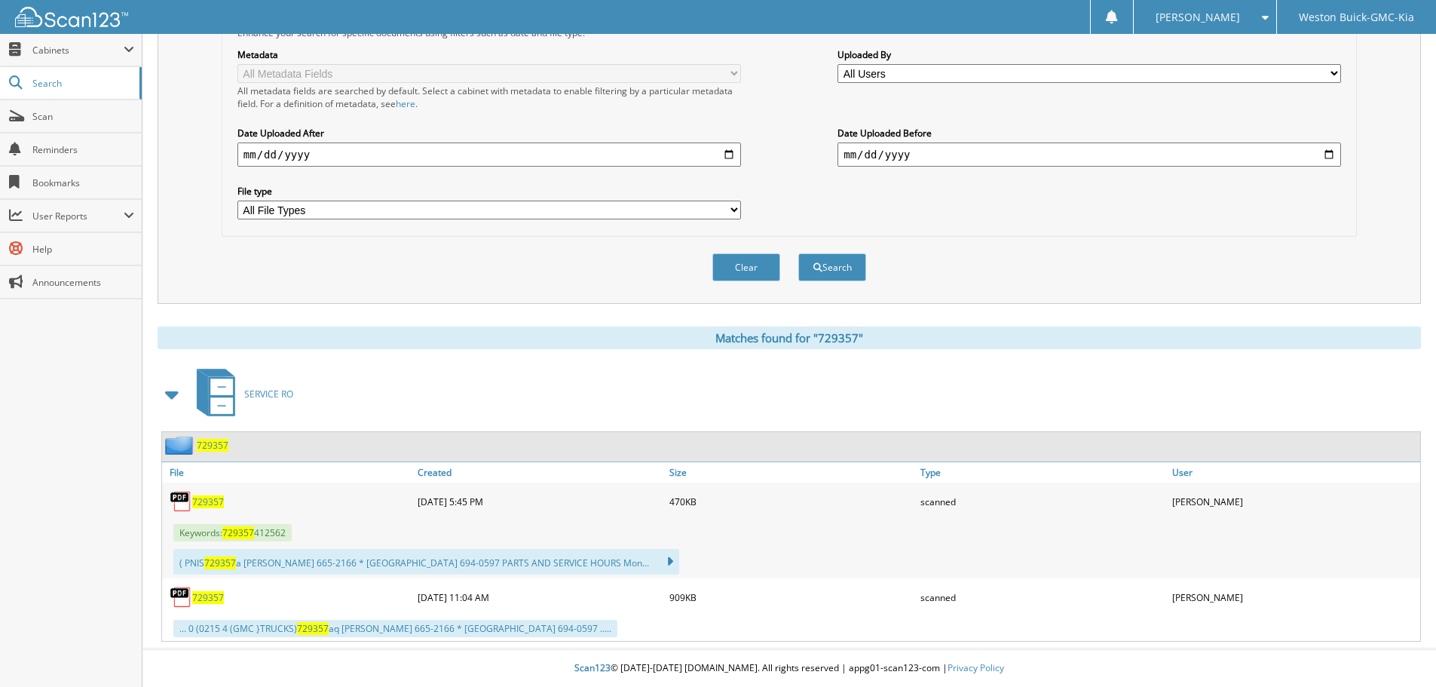
click at [216, 500] on span "729357" at bounding box center [208, 501] width 32 height 13
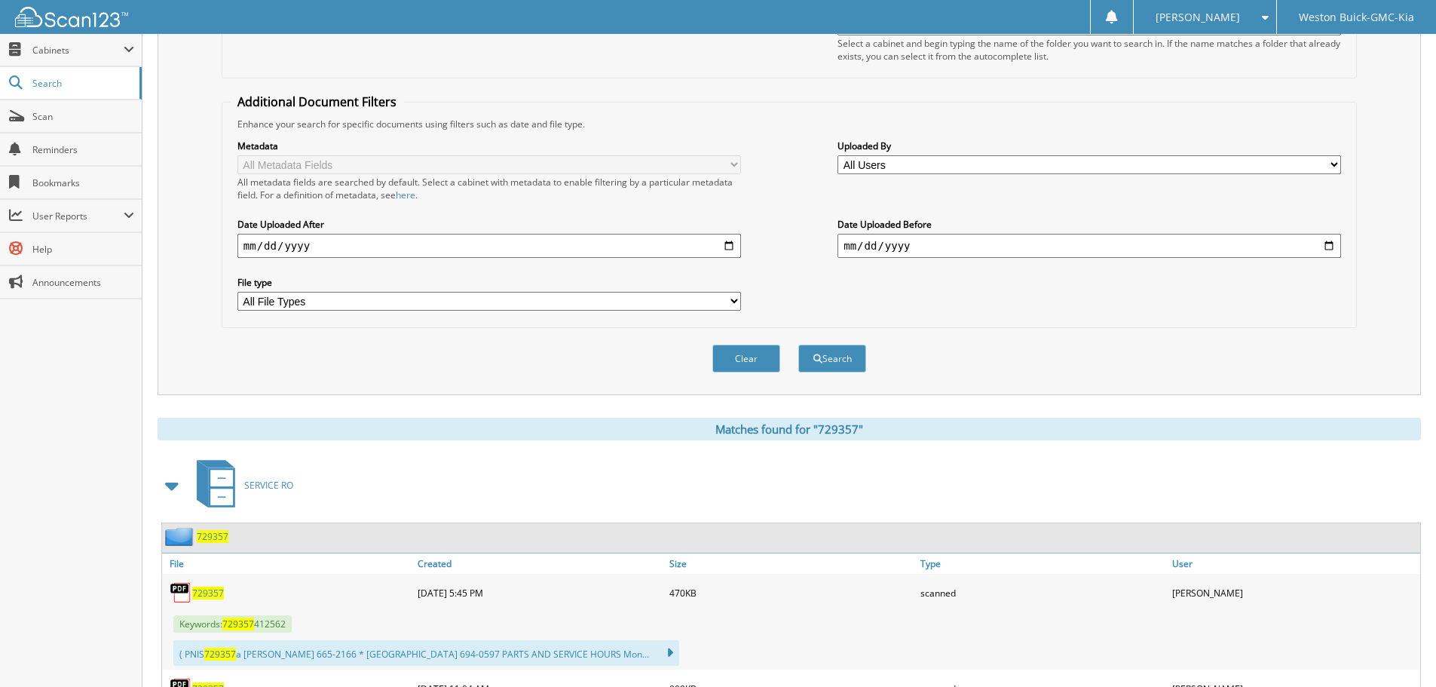
scroll to position [0, 0]
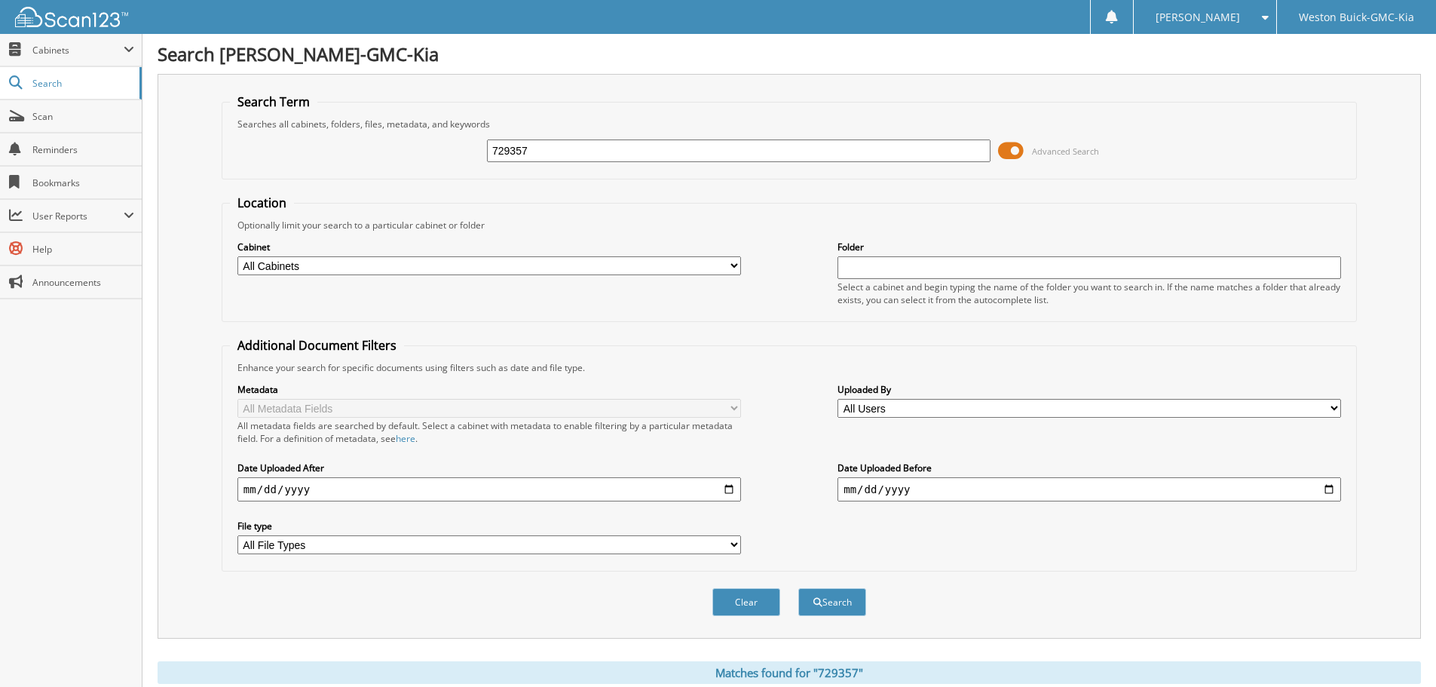
drag, startPoint x: 403, startPoint y: 152, endPoint x: 414, endPoint y: 158, distance: 12.2
click at [391, 155] on div "729357 Advanced Search" at bounding box center [789, 150] width 1119 height 41
type input "729206"
click at [798, 588] on button "Search" at bounding box center [832, 602] width 68 height 28
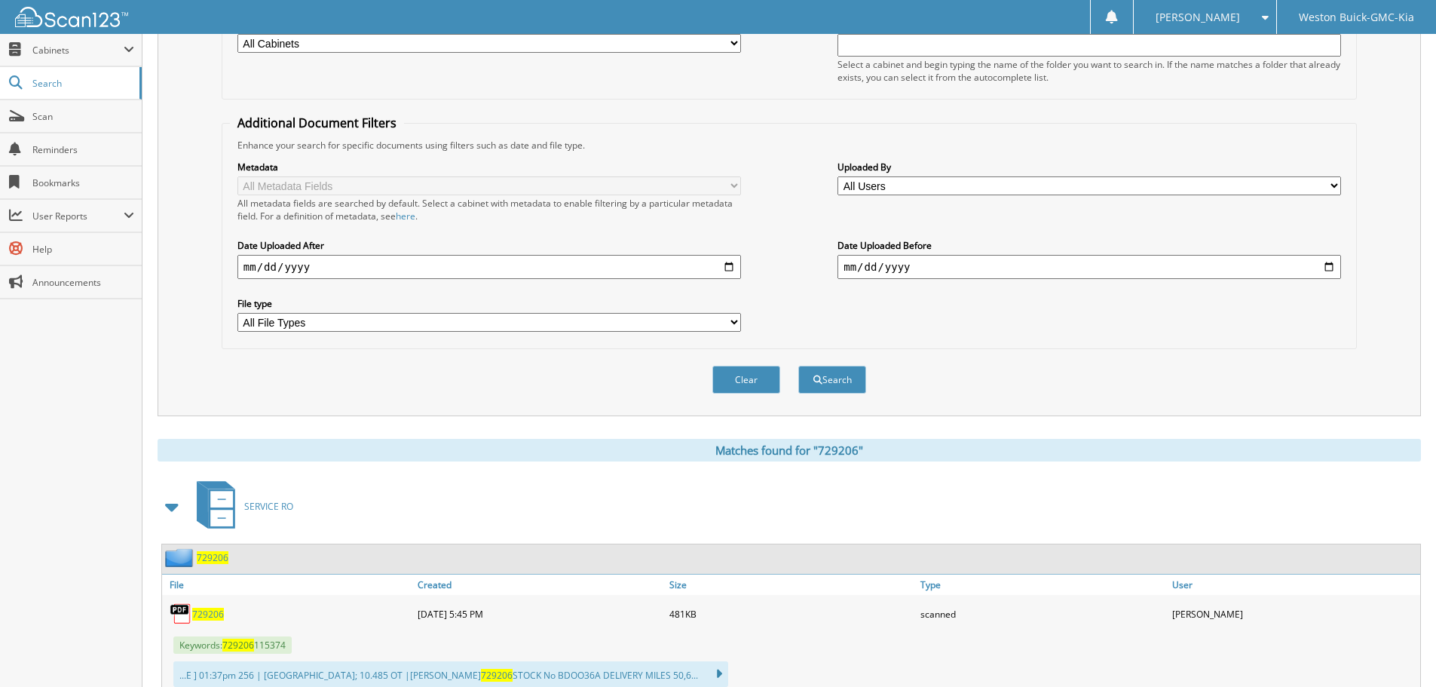
scroll to position [377, 0]
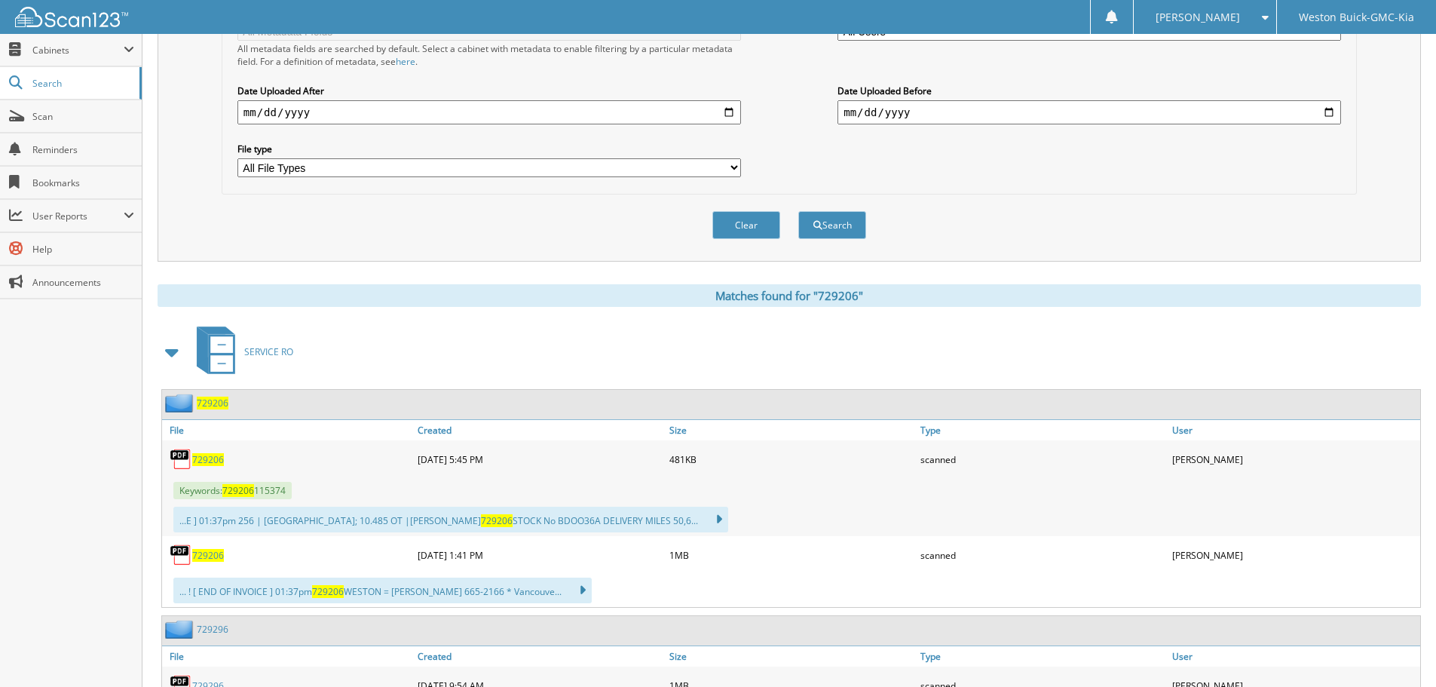
click at [209, 458] on span "729206" at bounding box center [208, 459] width 32 height 13
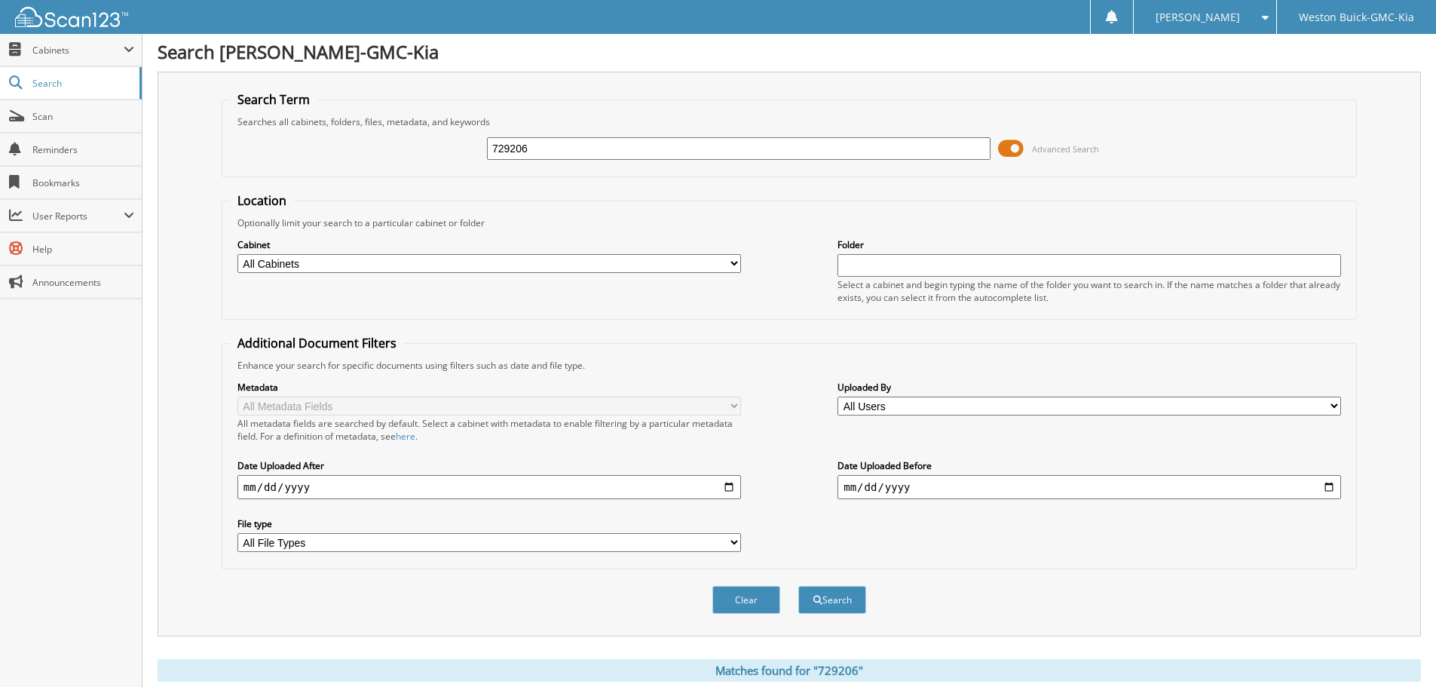
scroll to position [0, 0]
drag, startPoint x: 530, startPoint y: 149, endPoint x: 441, endPoint y: 150, distance: 88.9
click at [441, 150] on div "729206 Advanced Search" at bounding box center [789, 150] width 1119 height 41
type input "729118"
click at [798, 588] on button "Search" at bounding box center [832, 602] width 68 height 28
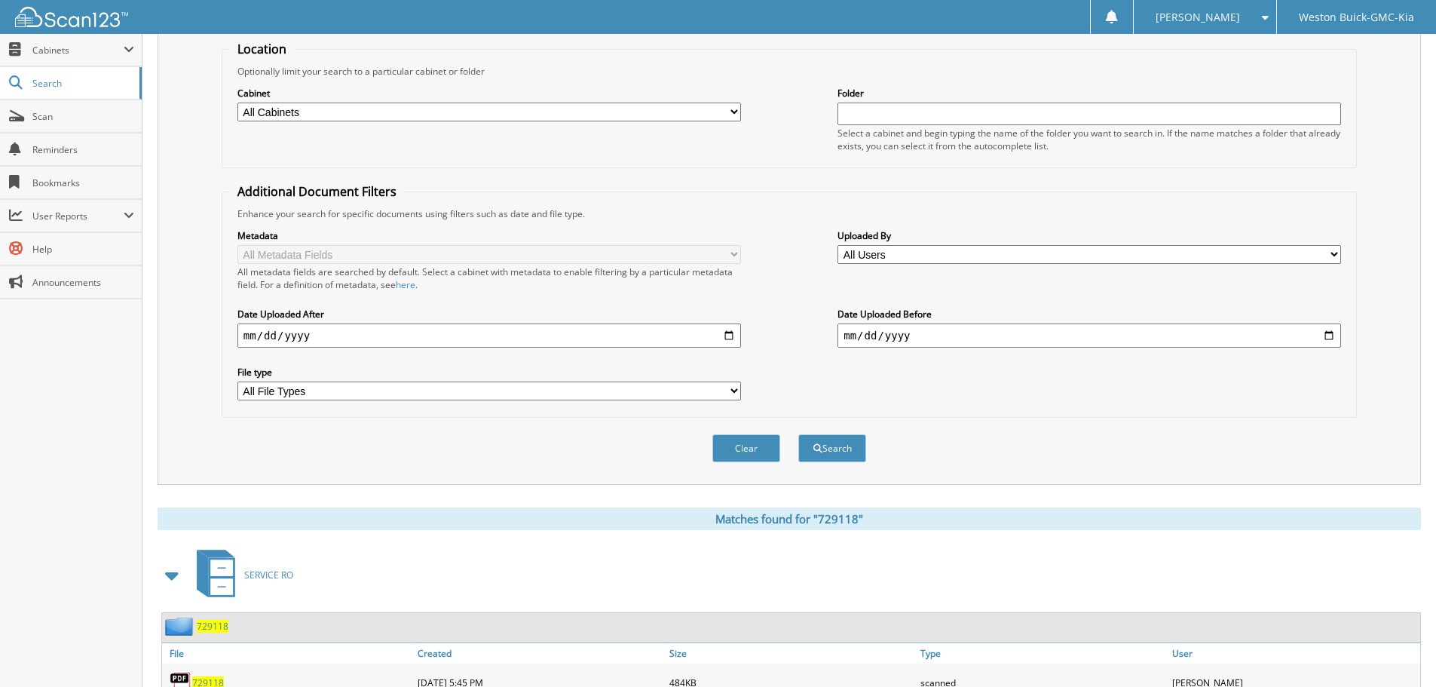
scroll to position [344, 0]
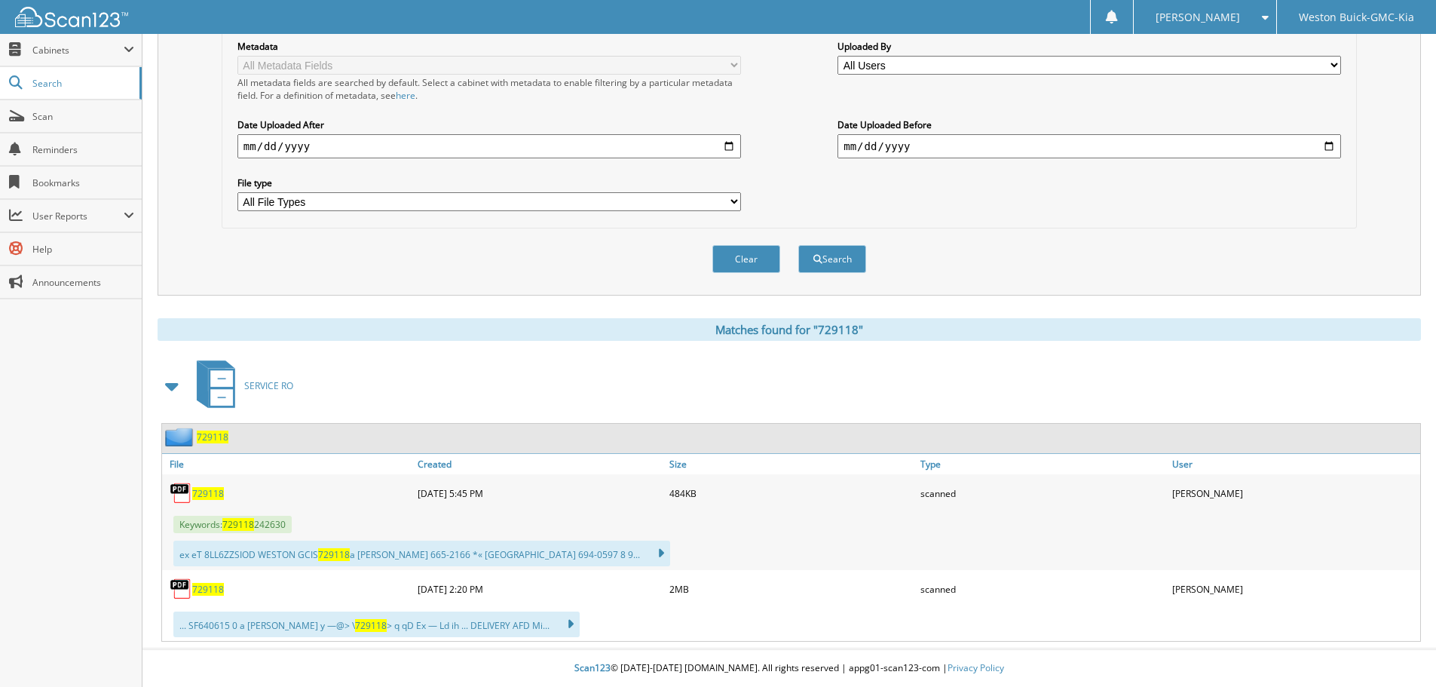
click at [201, 492] on span "729118" at bounding box center [208, 493] width 32 height 13
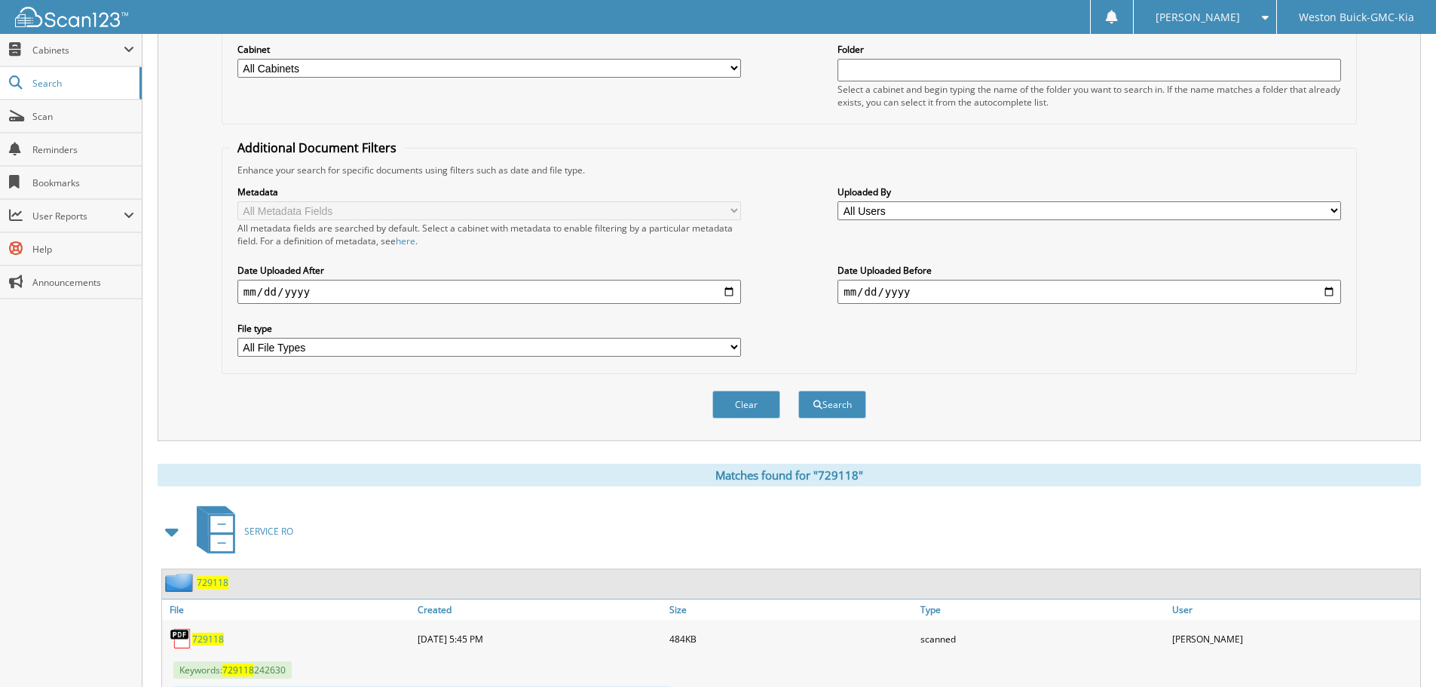
scroll to position [0, 0]
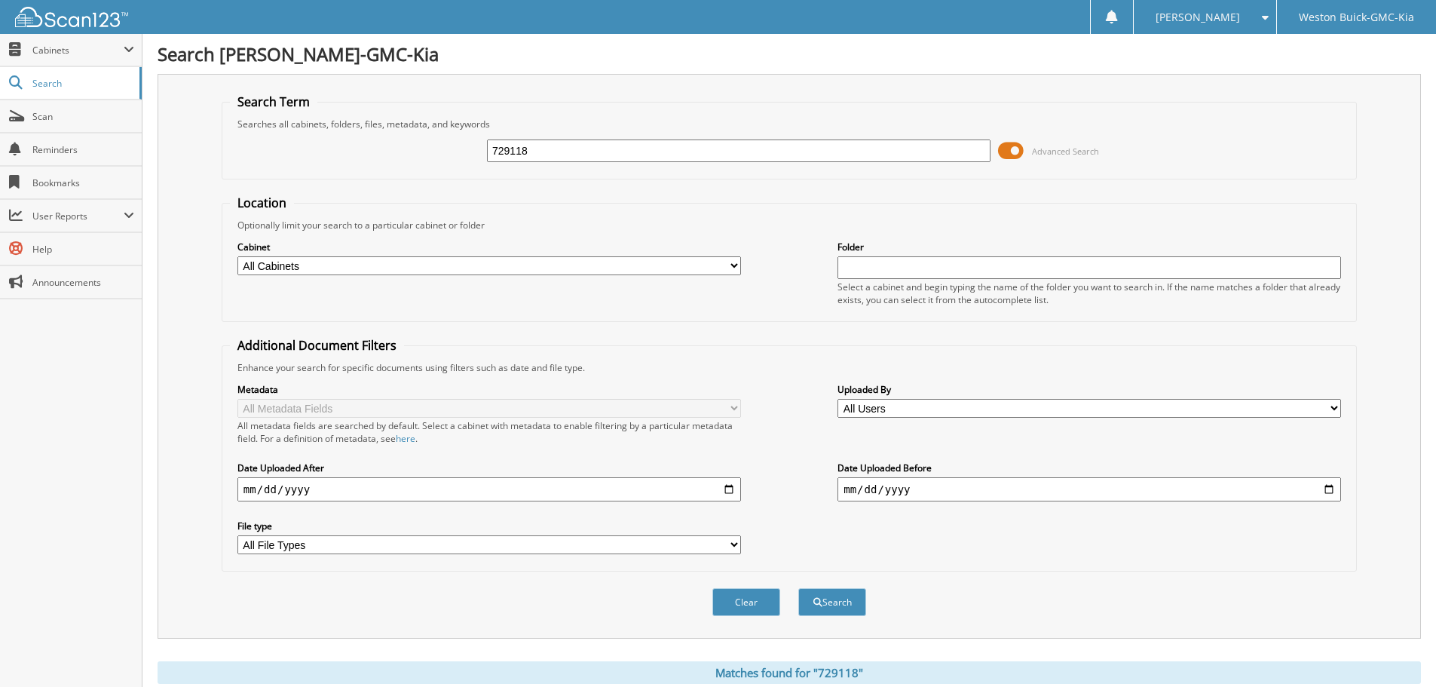
drag, startPoint x: 557, startPoint y: 154, endPoint x: 409, endPoint y: 152, distance: 148.5
click at [409, 152] on div "729118 Advanced Search" at bounding box center [789, 150] width 1119 height 41
type input "317936"
click at [798, 588] on button "Search" at bounding box center [832, 602] width 68 height 28
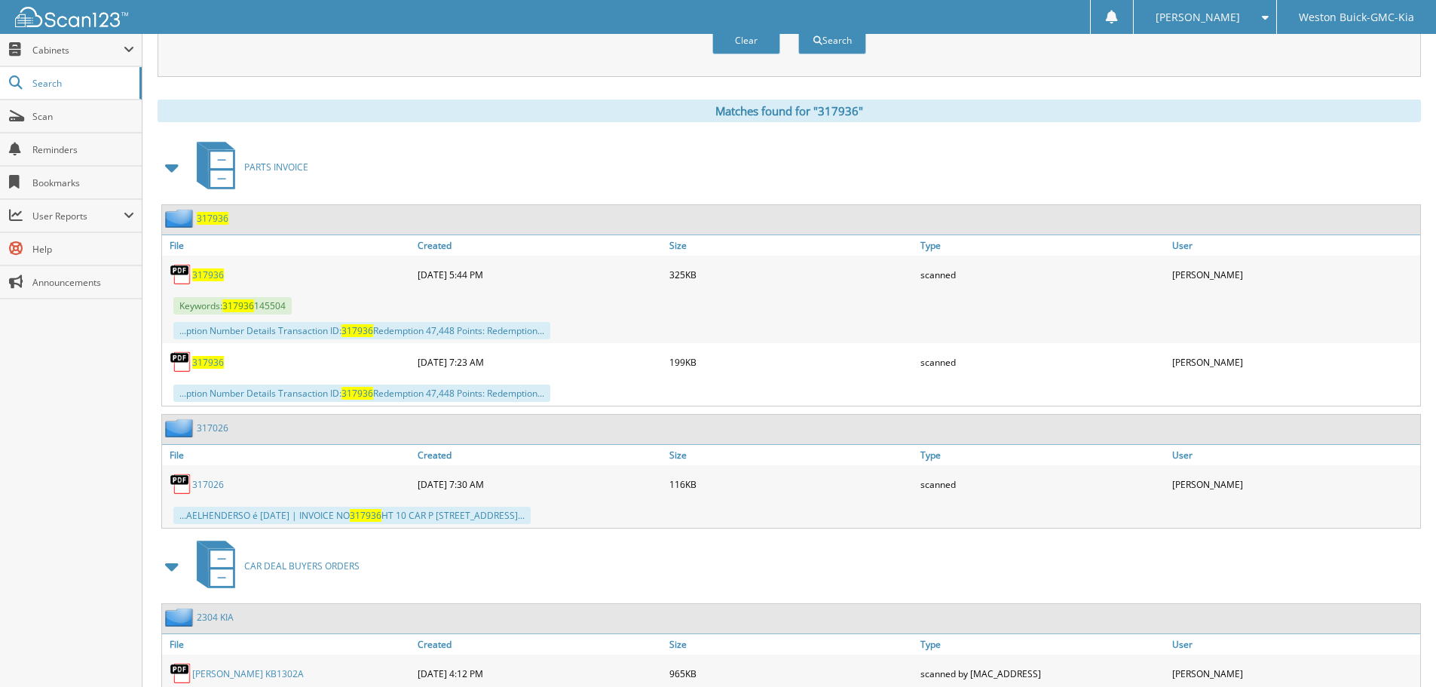
scroll to position [603, 0]
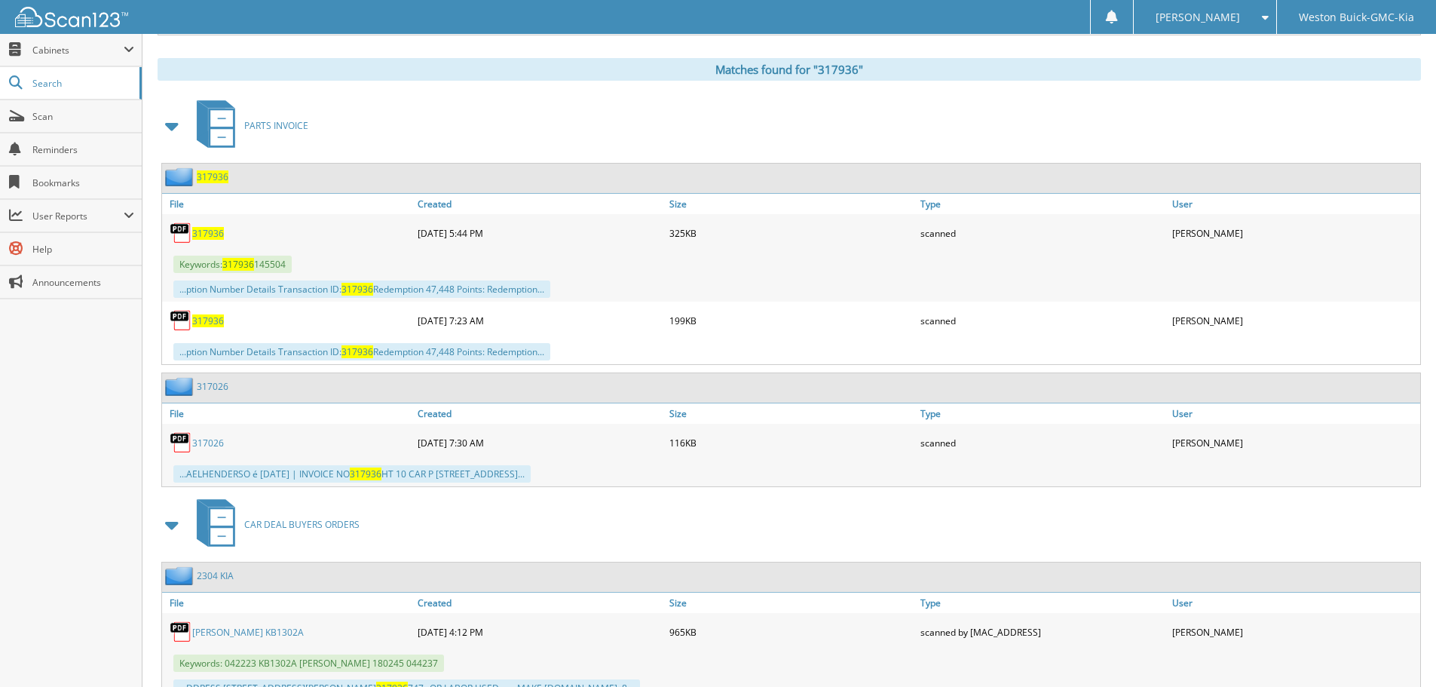
click at [212, 234] on span "317936" at bounding box center [208, 233] width 32 height 13
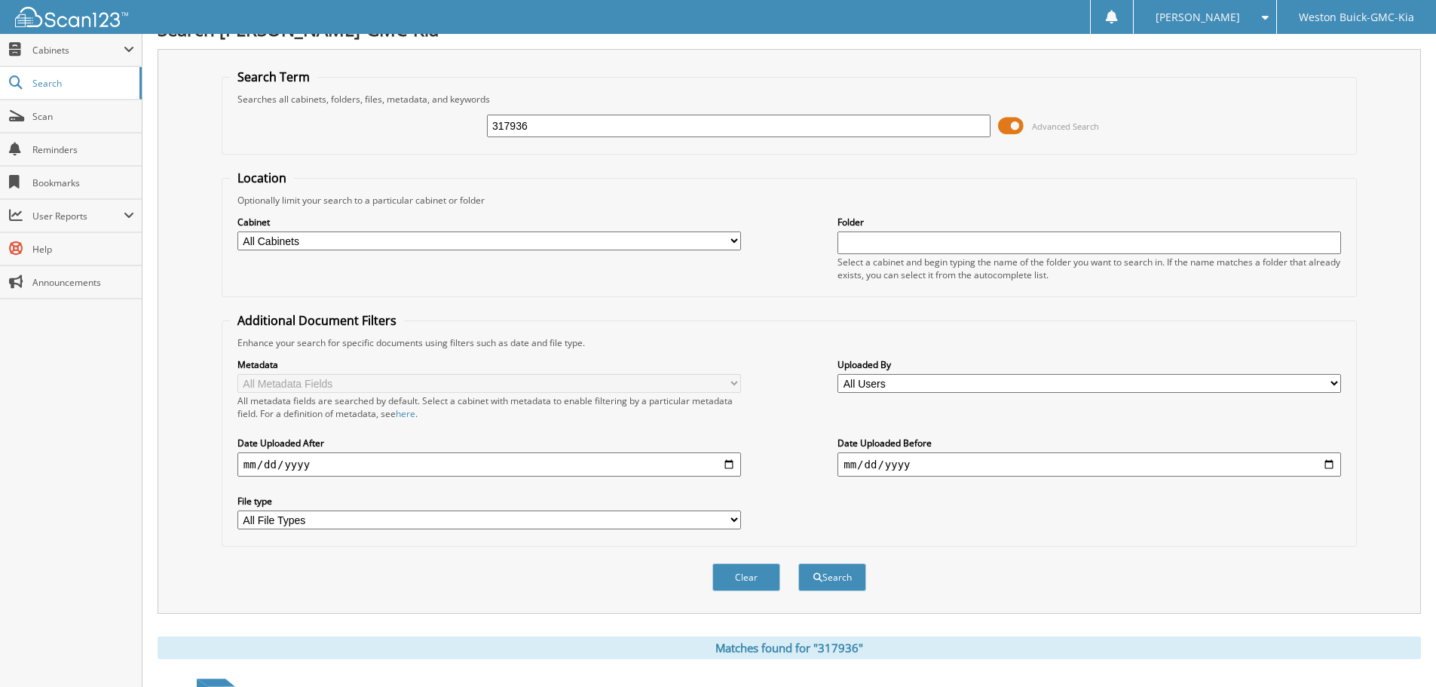
scroll to position [0, 0]
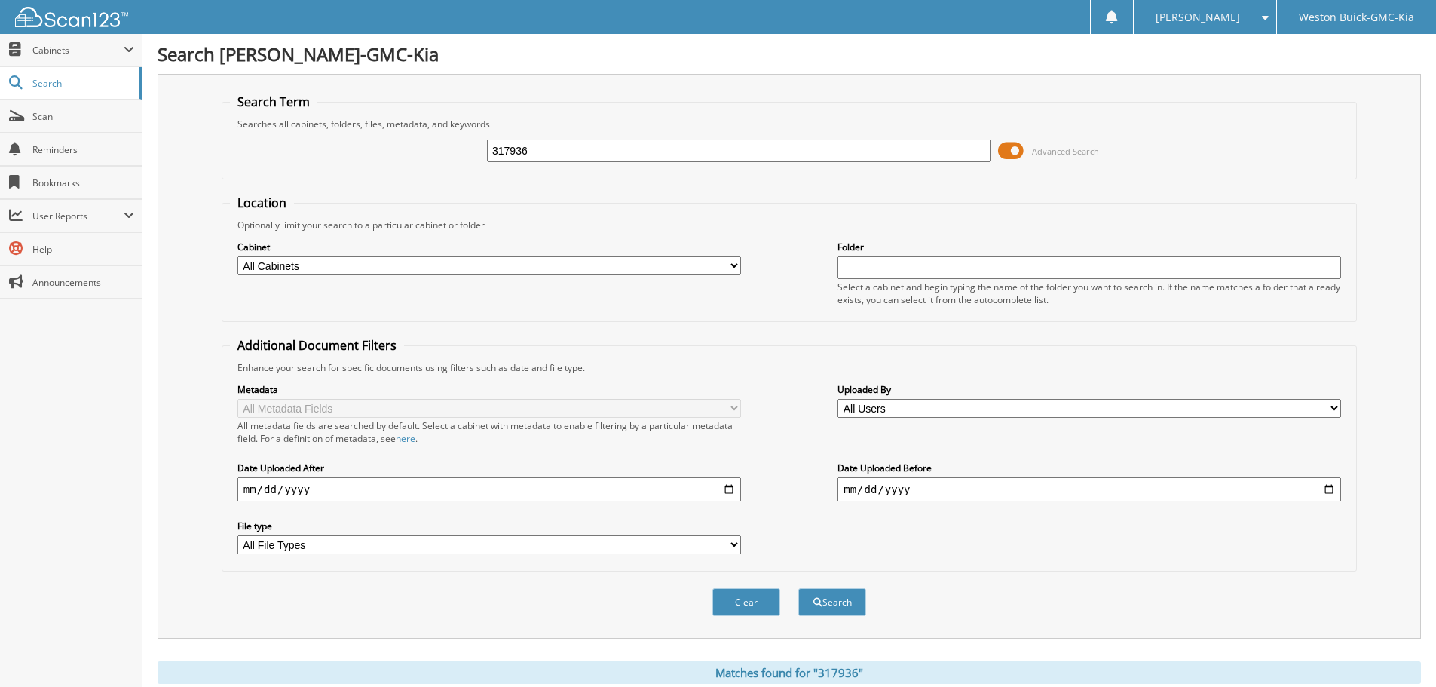
drag, startPoint x: 786, startPoint y: 145, endPoint x: 461, endPoint y: 152, distance: 324.9
click at [461, 152] on div "317936 Advanced Search" at bounding box center [789, 150] width 1119 height 41
type input "317985"
click at [798, 588] on button "Search" at bounding box center [832, 602] width 68 height 28
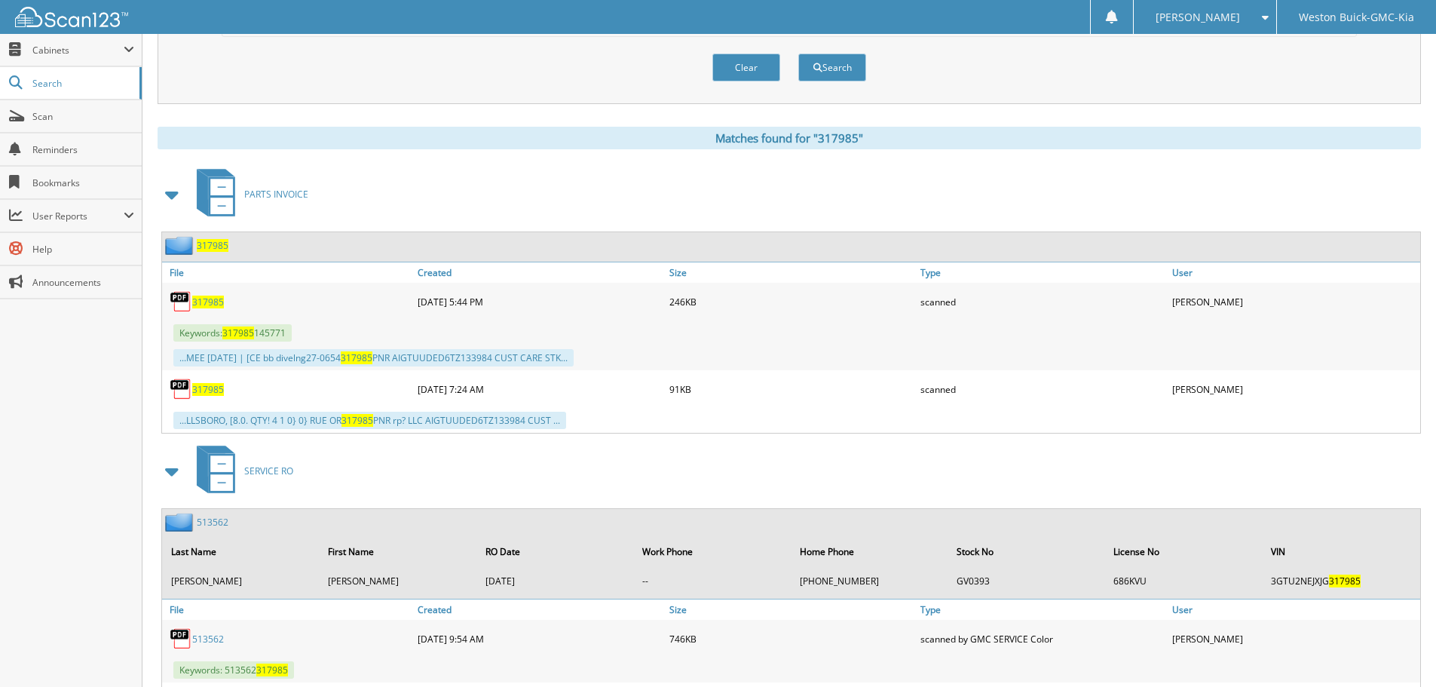
scroll to position [528, 0]
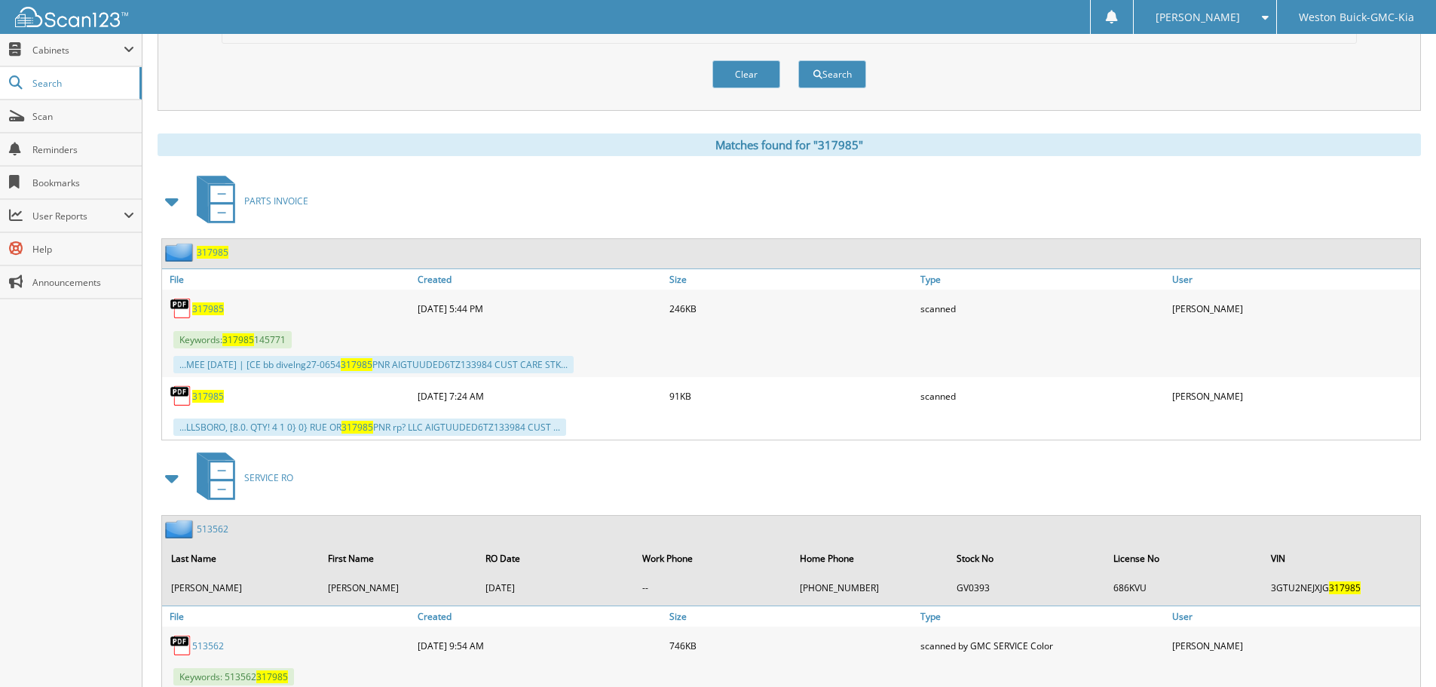
click at [211, 310] on span "317985" at bounding box center [208, 308] width 32 height 13
